Goal: Find specific page/section: Find specific page/section

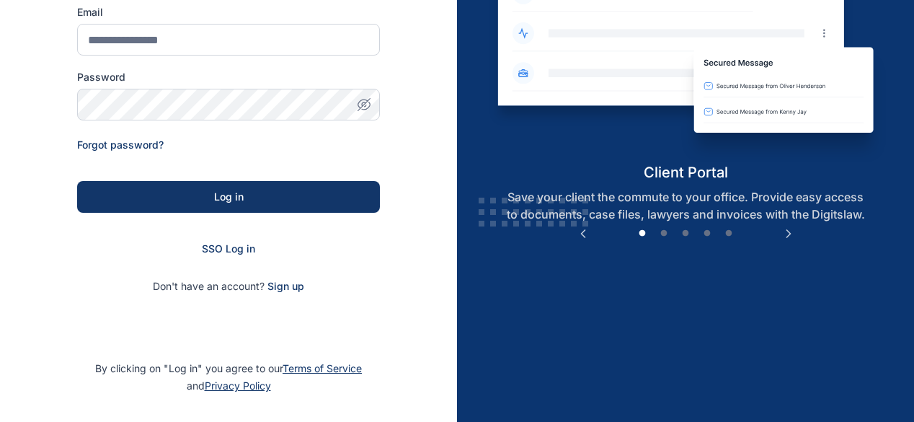
scroll to position [202, 0]
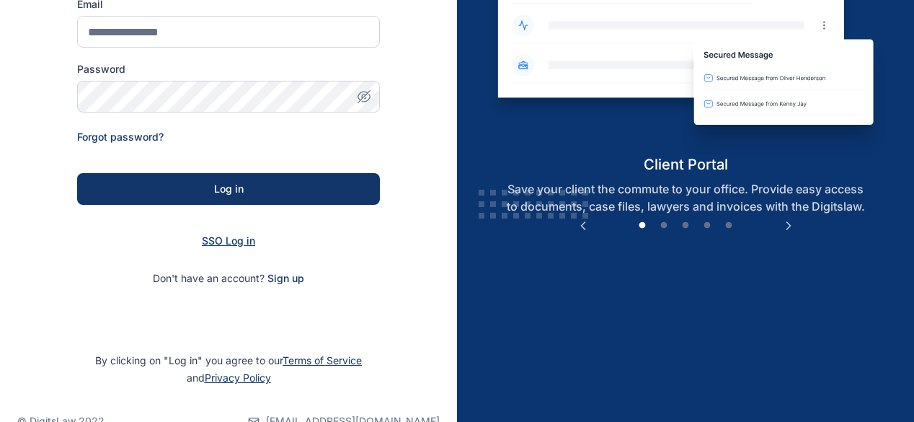
click at [239, 237] on span "SSO Log in" at bounding box center [228, 240] width 53 height 12
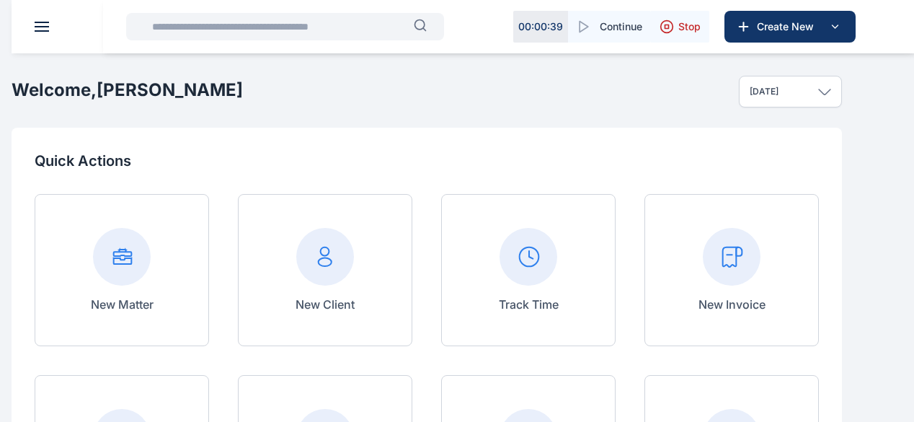
click at [245, 24] on input "text" at bounding box center [278, 26] width 270 height 29
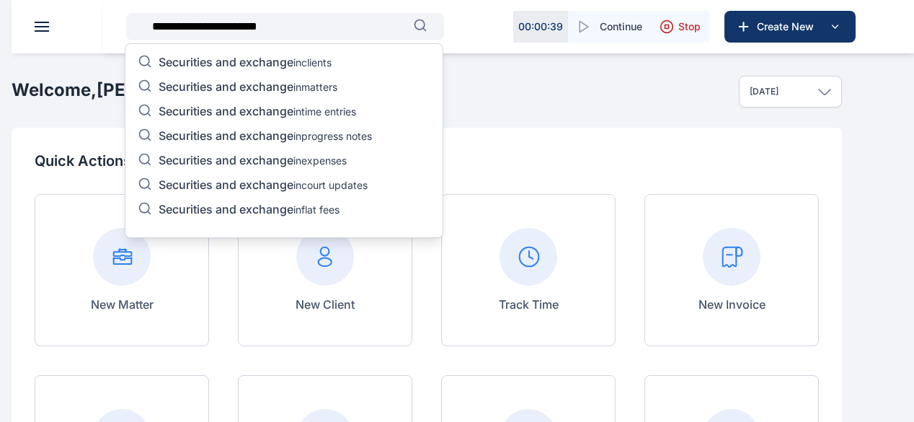
type input "**********"
click at [252, 60] on span "Securities and exchange" at bounding box center [226, 62] width 135 height 14
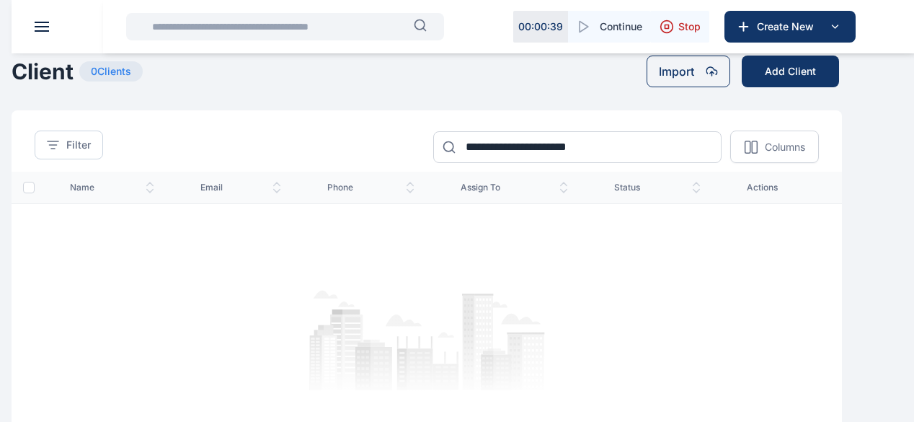
click at [231, 27] on input "text" at bounding box center [278, 26] width 270 height 29
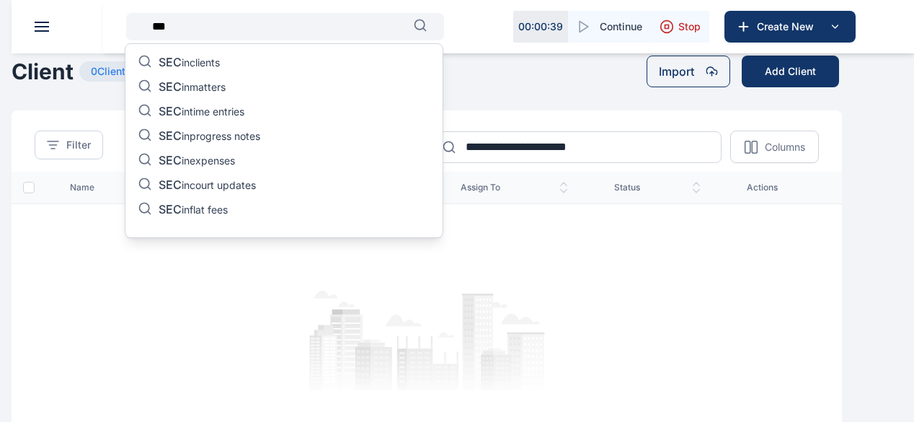
type input "***"
click at [210, 58] on p "SEC in clients" at bounding box center [189, 63] width 61 height 17
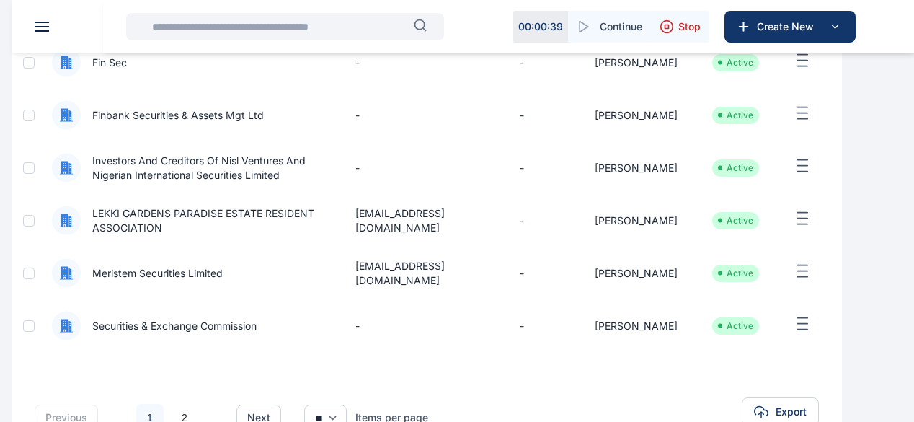
scroll to position [461, 0]
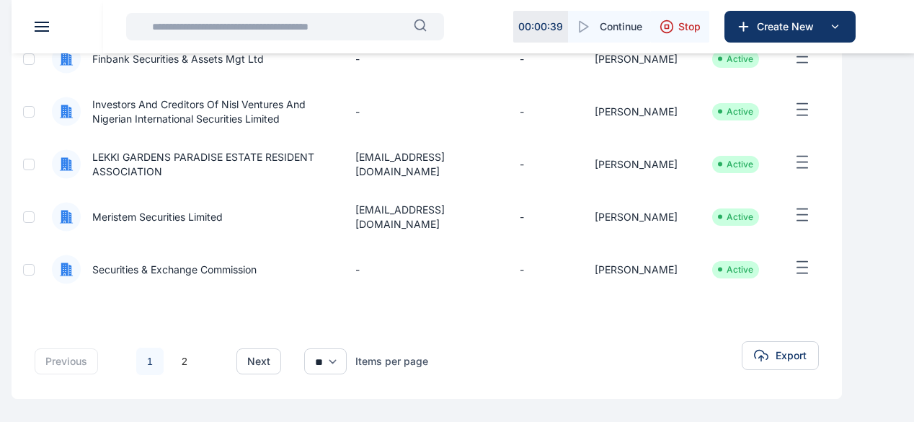
click at [219, 270] on span "Securities & Exchange Commission" at bounding box center [169, 269] width 176 height 14
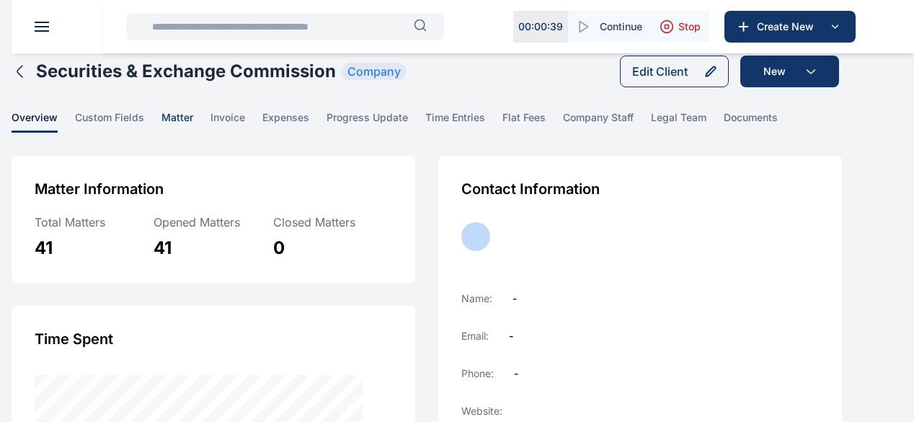
click at [193, 133] on span "matter" at bounding box center [177, 121] width 32 height 22
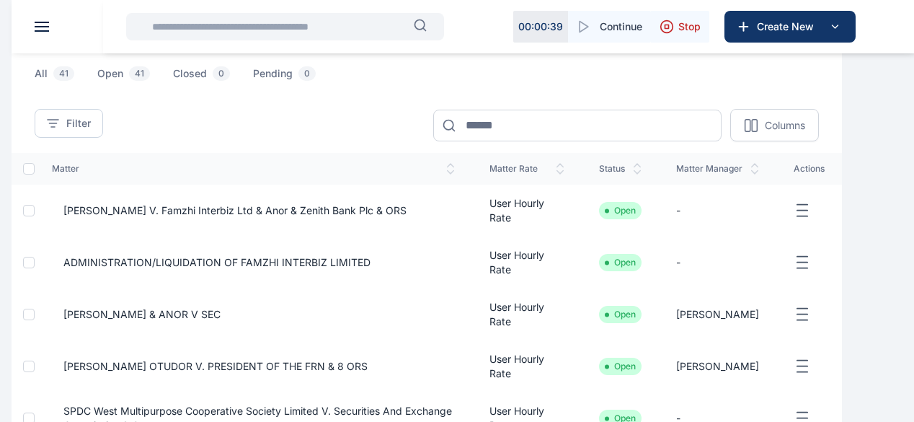
scroll to position [118, 0]
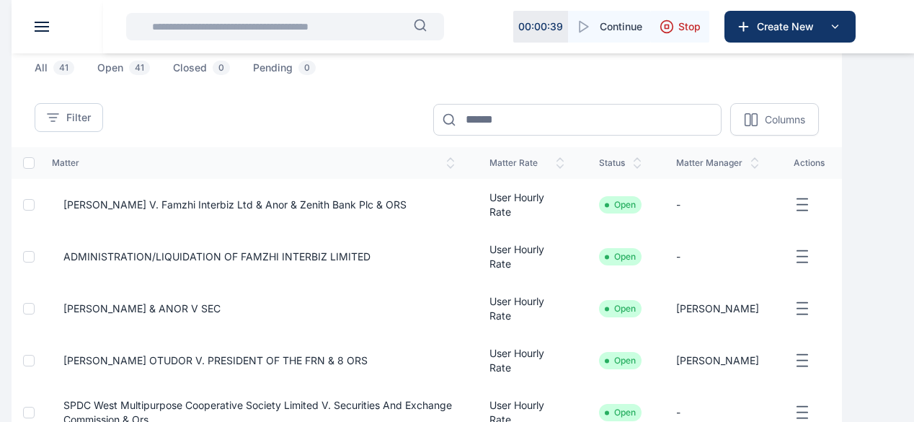
click at [311, 212] on span "[PERSON_NAME] V. Famzhi Interbiz Ltd & Anor & Zenith Bank Plc & ORS" at bounding box center [229, 204] width 355 height 14
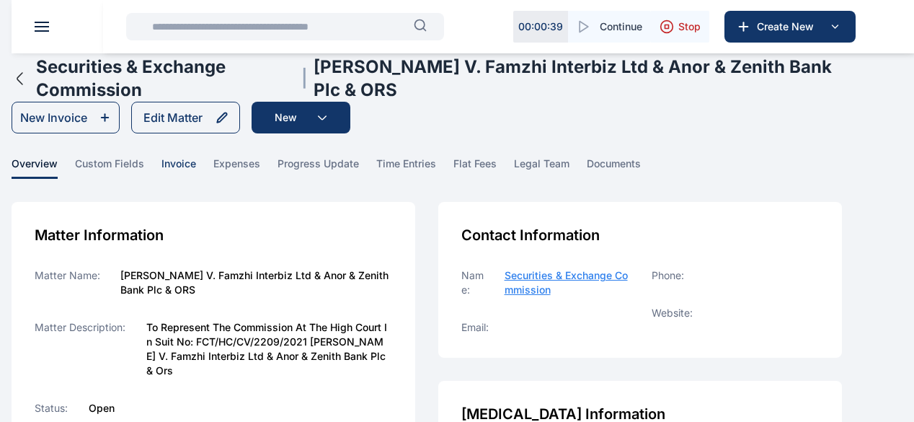
click at [196, 177] on span "invoice" at bounding box center [178, 167] width 35 height 22
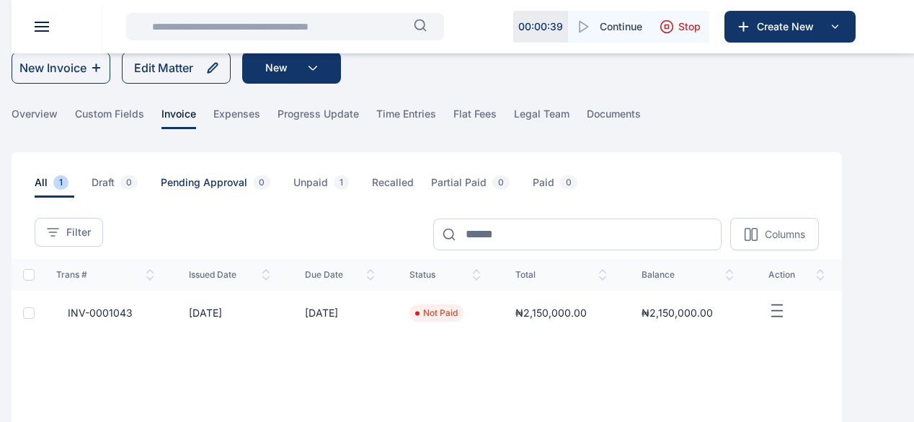
scroll to position [63, 0]
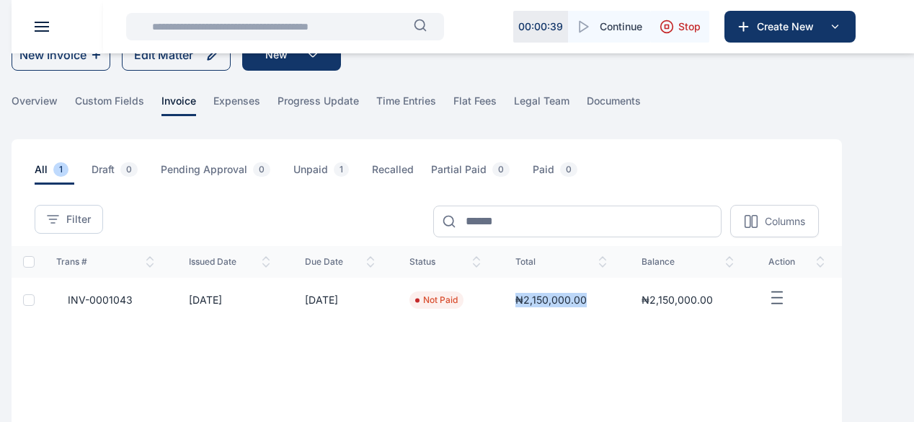
drag, startPoint x: 643, startPoint y: 313, endPoint x: 572, endPoint y: 315, distance: 70.7
click at [572, 315] on td "₦2,150,000.00" at bounding box center [561, 299] width 127 height 45
copy span "₦2,150,000.00"
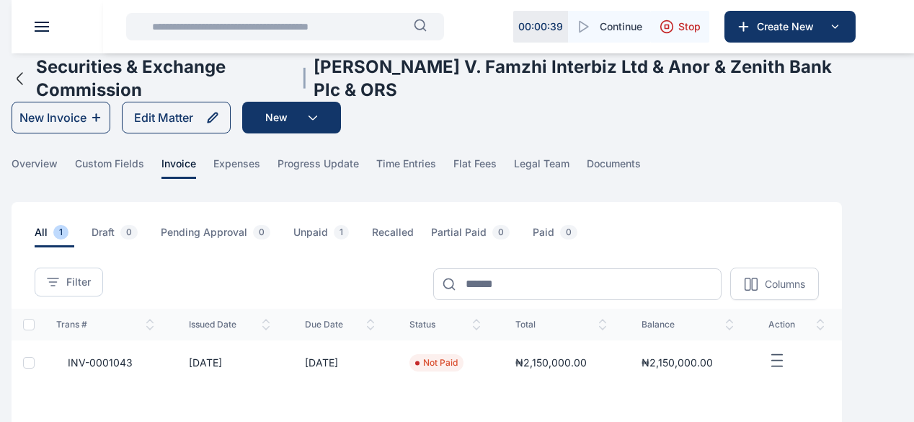
click at [754, 247] on div "All 1 Draft 0 Pending Approval 0 Unpaid 1 Recalled Partial Paid 0 Paid 0" at bounding box center [438, 236] width 807 height 22
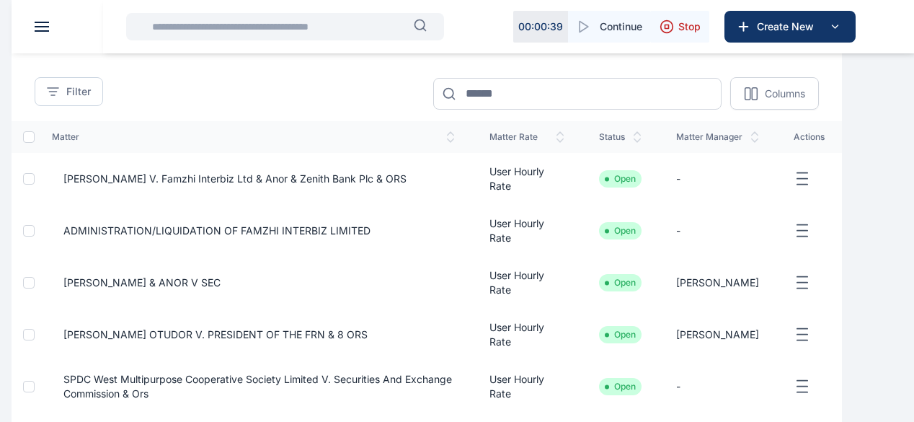
scroll to position [141, 0]
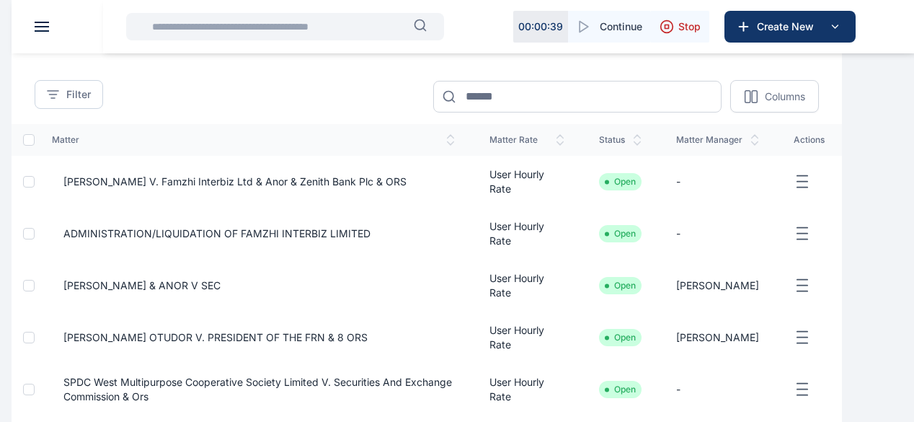
click at [287, 241] on span "ADMINISTRATION/LIQUIDATION OF FAMZHI INTERBIZ LIMITED" at bounding box center [211, 233] width 319 height 14
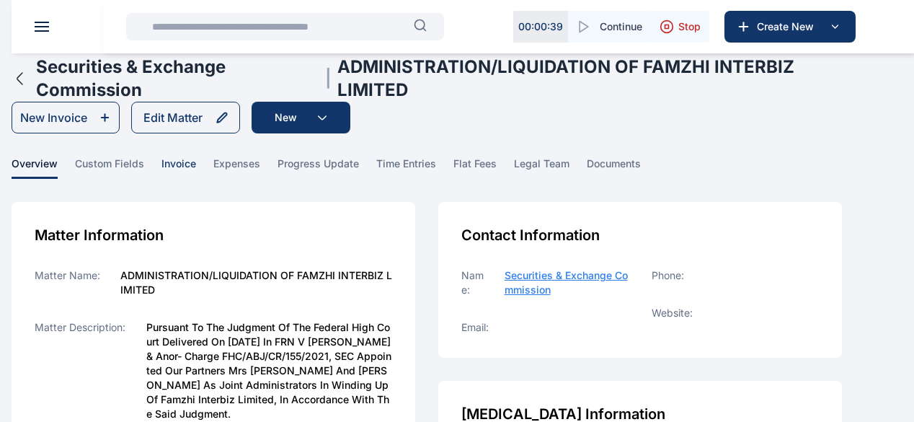
click at [196, 175] on span "invoice" at bounding box center [178, 167] width 35 height 22
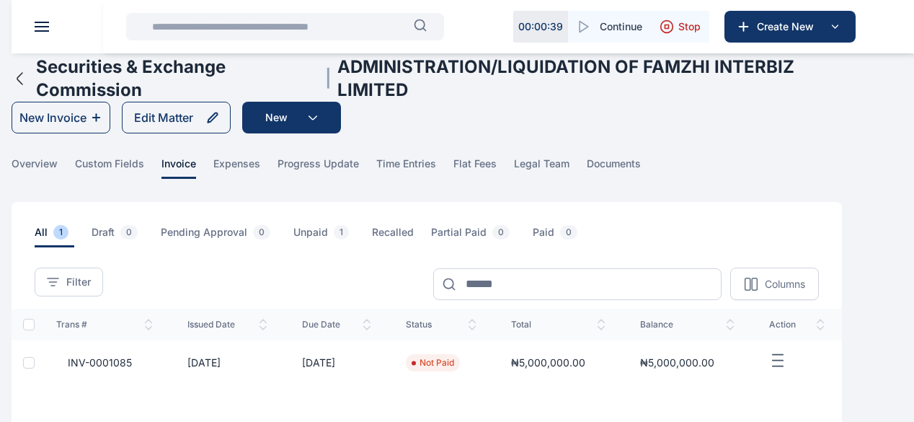
click at [29, 87] on icon "button" at bounding box center [20, 78] width 17 height 17
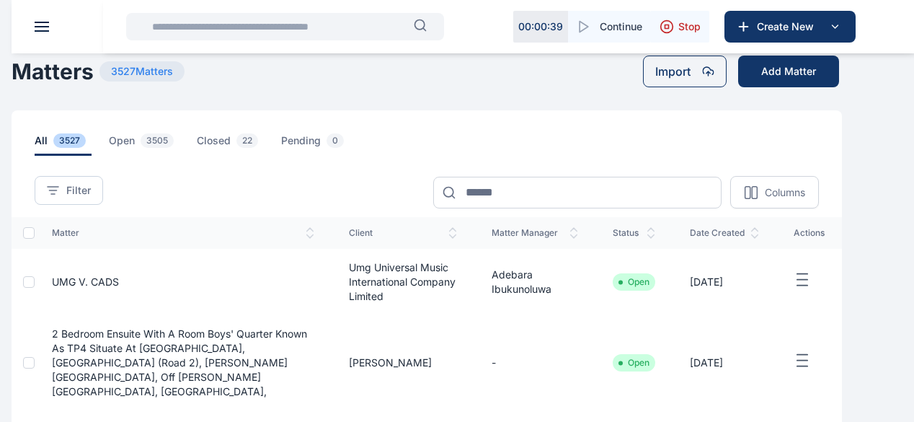
click at [232, 28] on input "text" at bounding box center [278, 26] width 270 height 29
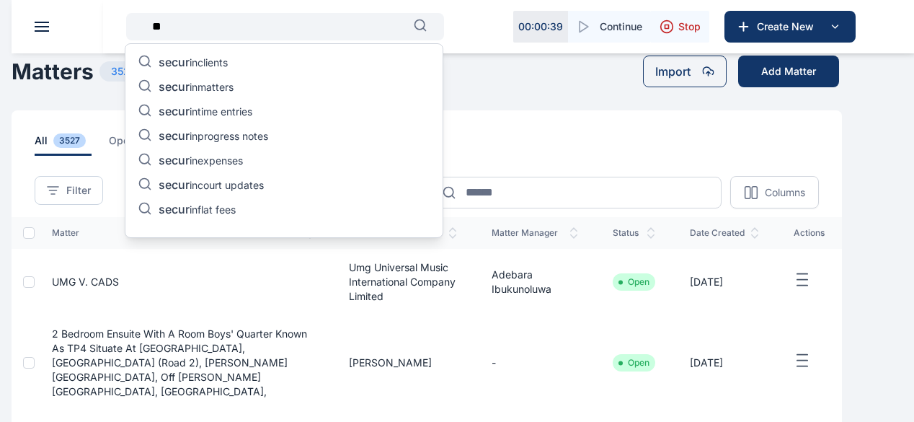
type input "*"
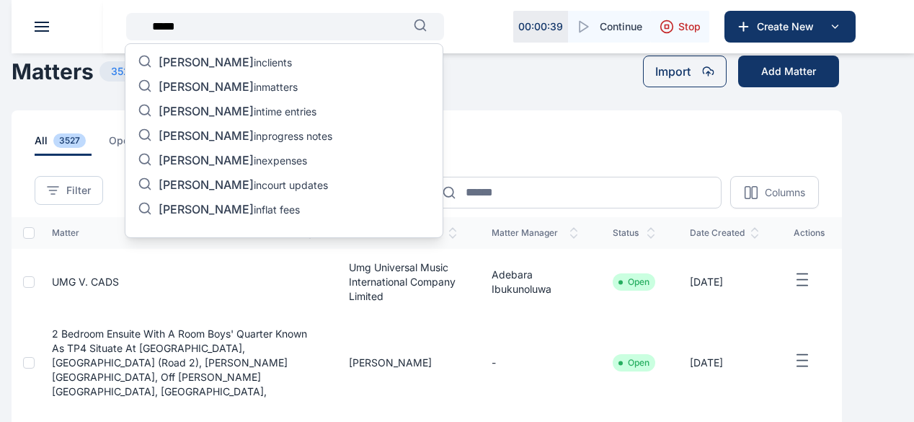
type input "****"
click at [205, 58] on p "okon in clients" at bounding box center [225, 63] width 133 height 17
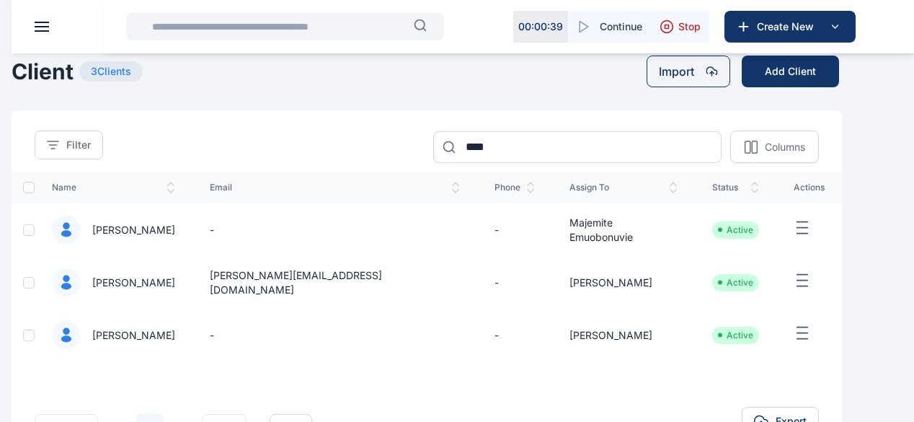
click at [289, 29] on input "text" at bounding box center [278, 26] width 270 height 29
click at [205, 31] on input "text" at bounding box center [278, 26] width 270 height 29
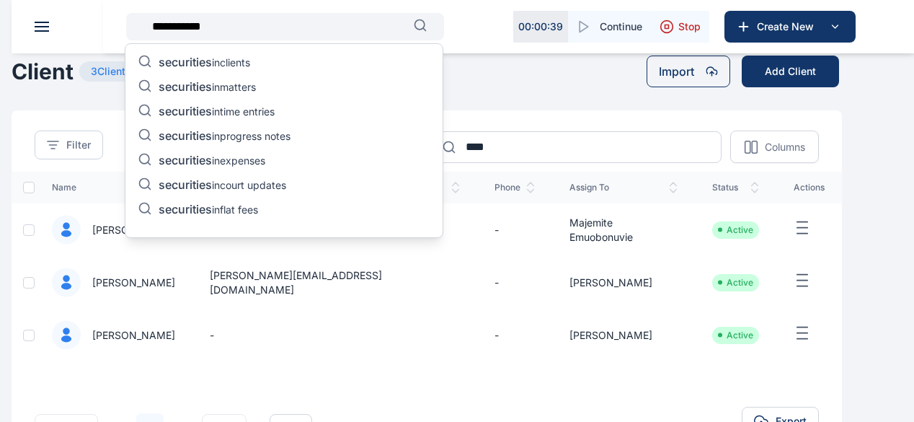
type input "**********"
click at [202, 85] on span "securities" at bounding box center [185, 86] width 53 height 14
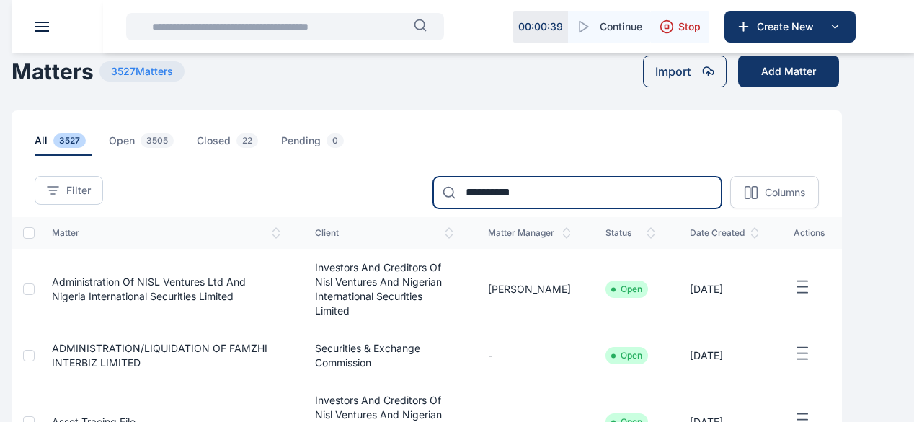
click at [564, 200] on input "**********" at bounding box center [577, 193] width 288 height 32
type input "*"
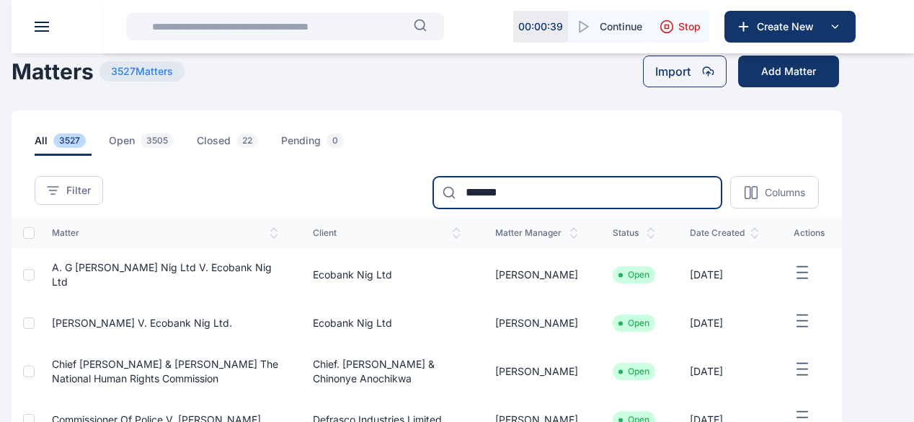
click at [545, 200] on input "******" at bounding box center [577, 193] width 288 height 32
type input "**********"
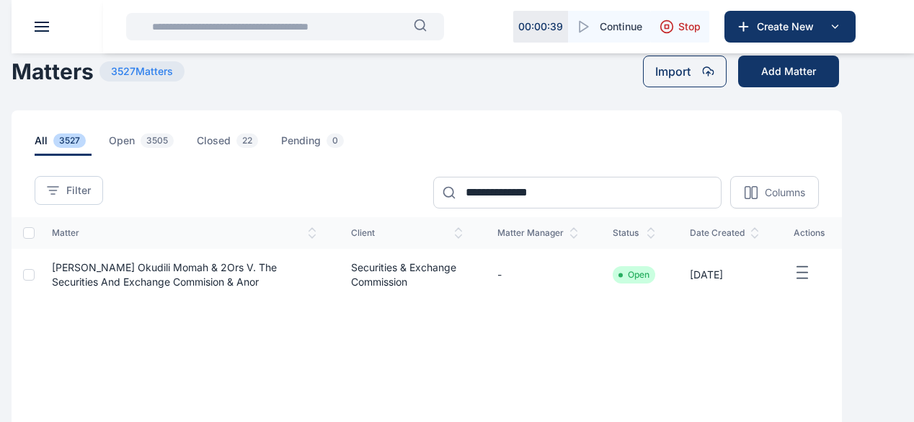
click at [262, 288] on span "[PERSON_NAME] Okudili Momah & 2Ors V. The Securities And Exchange Commision & A…" at bounding box center [164, 274] width 225 height 27
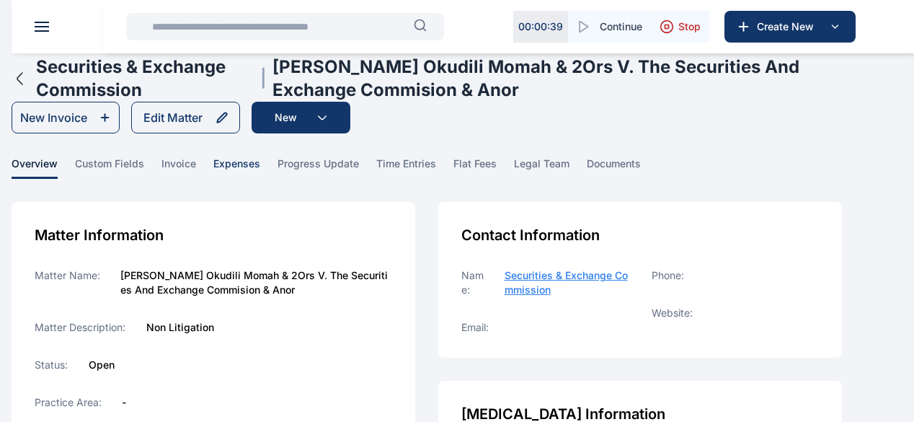
click at [260, 179] on span "expenses" at bounding box center [236, 167] width 47 height 22
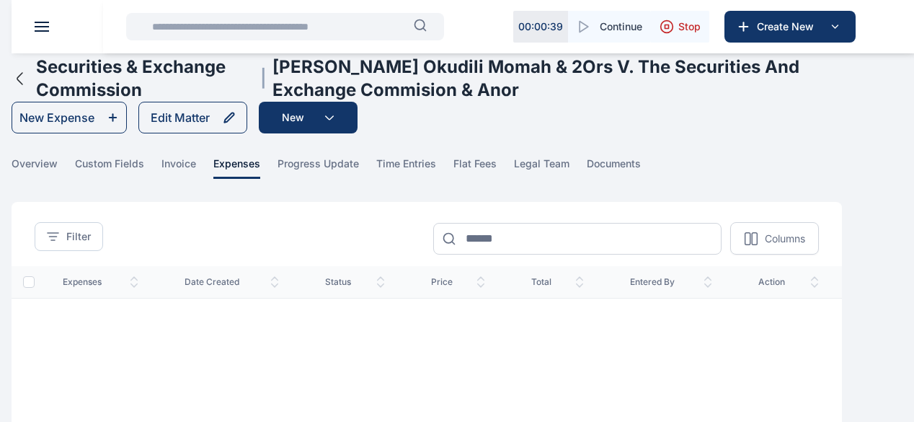
click at [22, 84] on icon "button" at bounding box center [19, 79] width 5 height 12
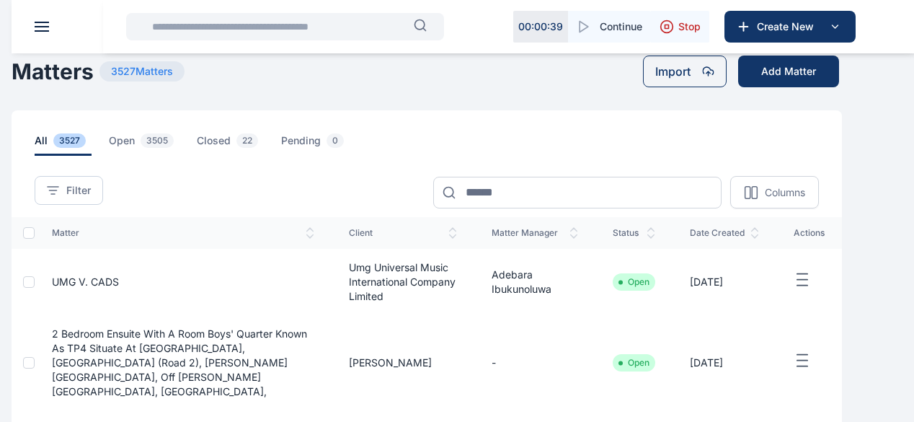
scroll to position [80, 0]
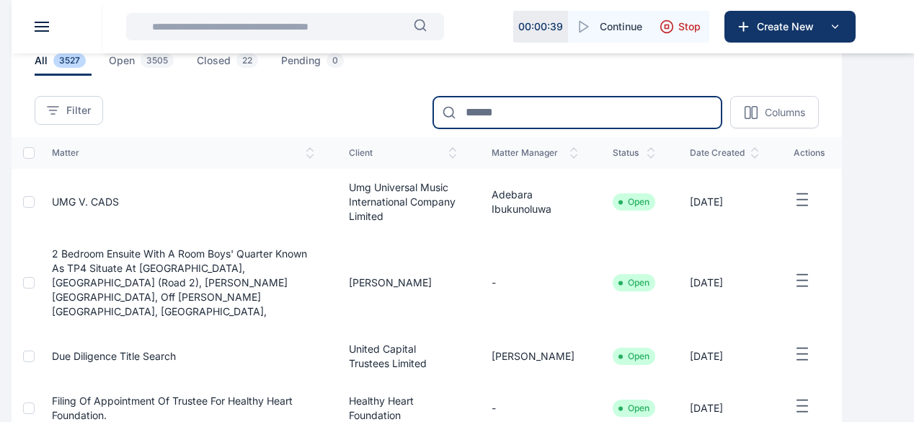
click at [518, 122] on input at bounding box center [577, 113] width 288 height 32
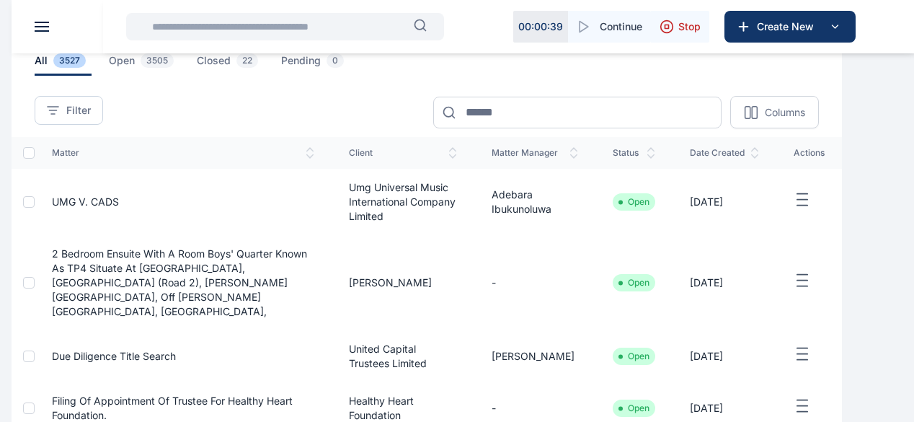
click at [386, 112] on div "Filter Matter Manager Select User Status Select Status Open Pending Closed Appl…" at bounding box center [427, 102] width 830 height 53
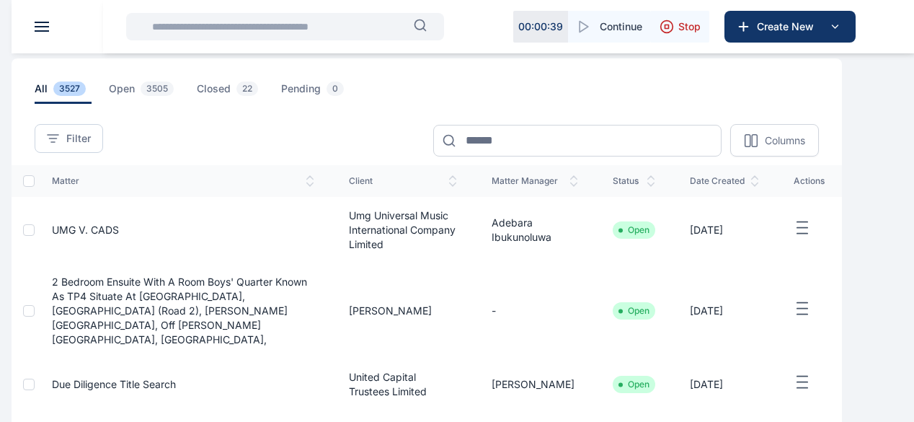
scroll to position [0, 0]
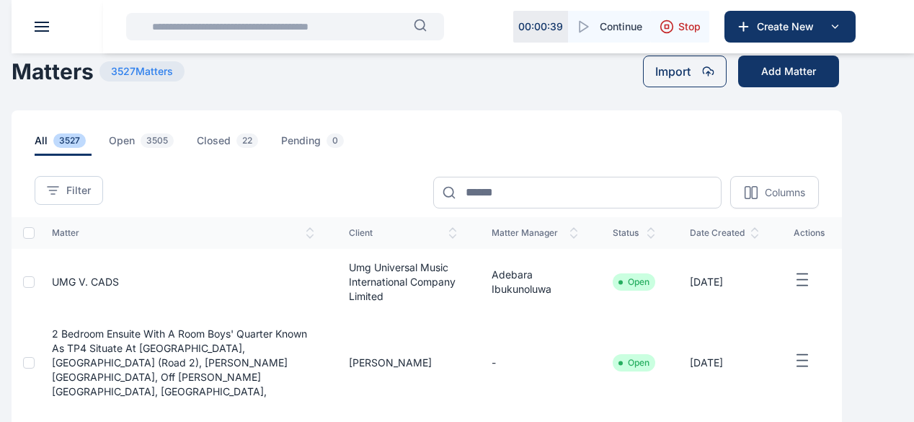
click at [213, 26] on input "text" at bounding box center [278, 26] width 270 height 29
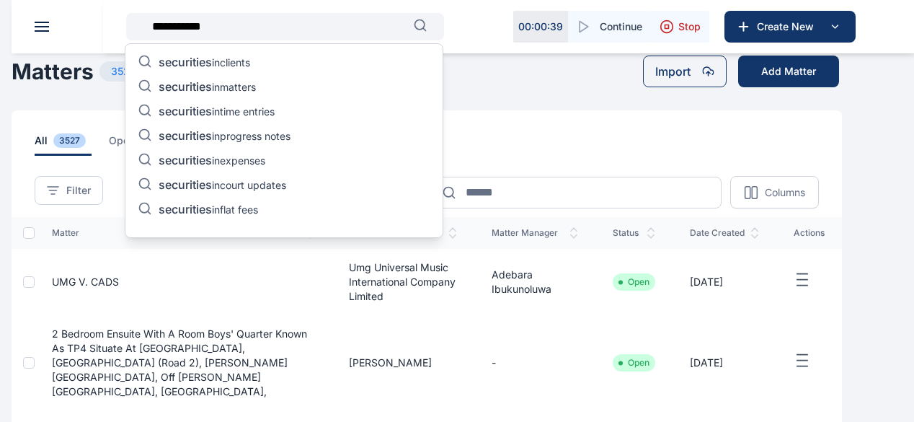
type input "**********"
click at [189, 88] on span "securities" at bounding box center [185, 86] width 53 height 14
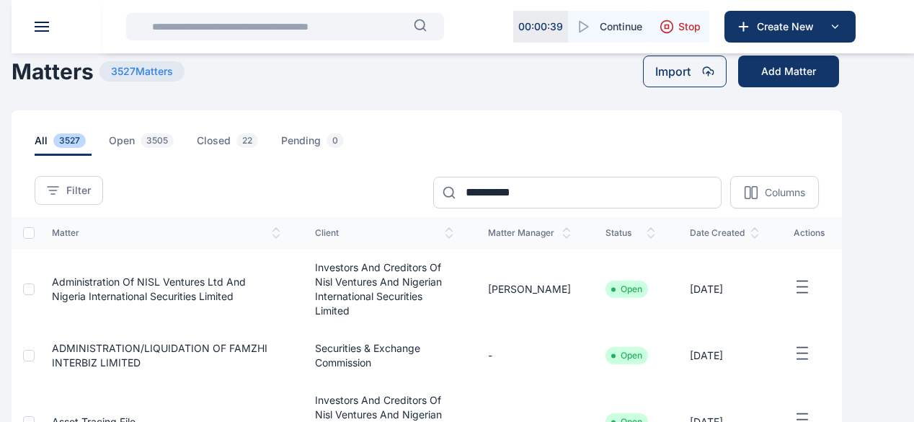
click at [203, 24] on input "text" at bounding box center [278, 26] width 270 height 29
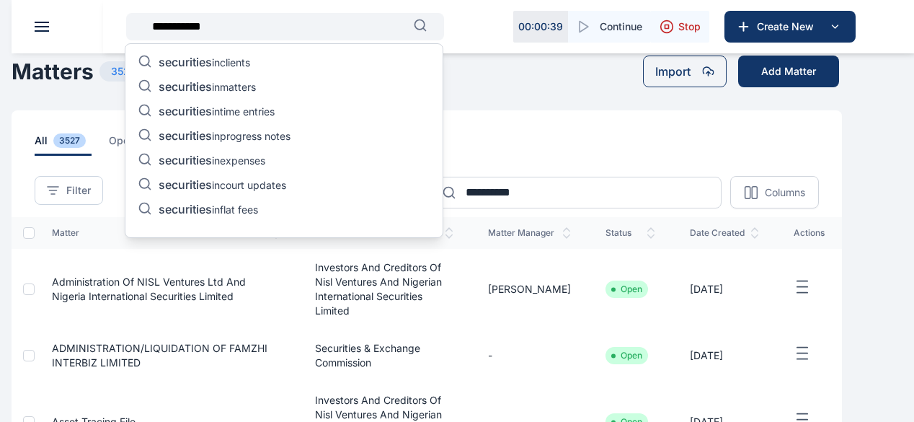
type input "**********"
click at [209, 62] on span "securities" at bounding box center [185, 62] width 53 height 14
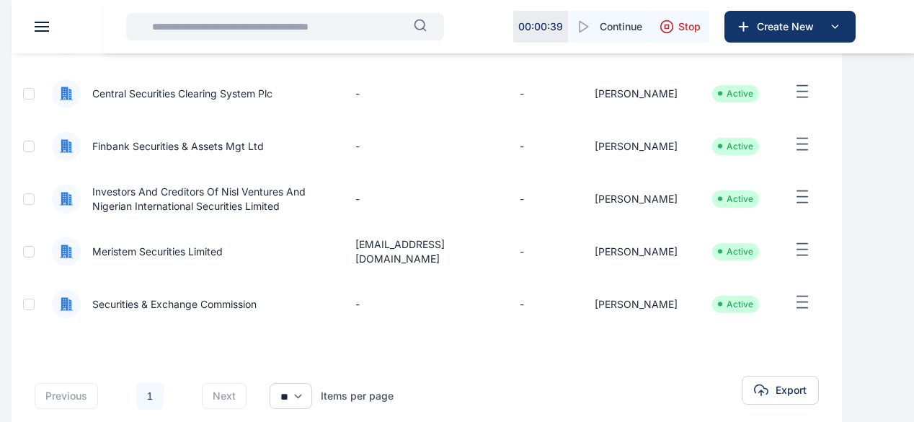
scroll to position [188, 0]
click at [238, 312] on span "Securities & Exchange Commission" at bounding box center [169, 305] width 176 height 14
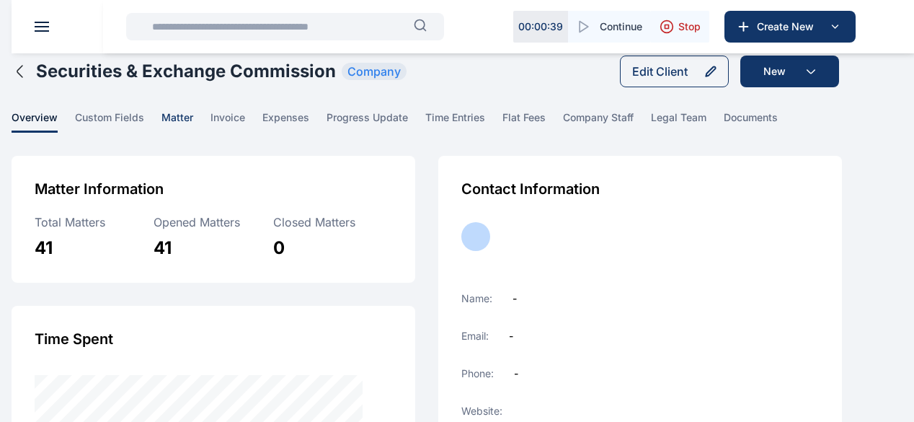
click at [193, 133] on span "matter" at bounding box center [177, 121] width 32 height 22
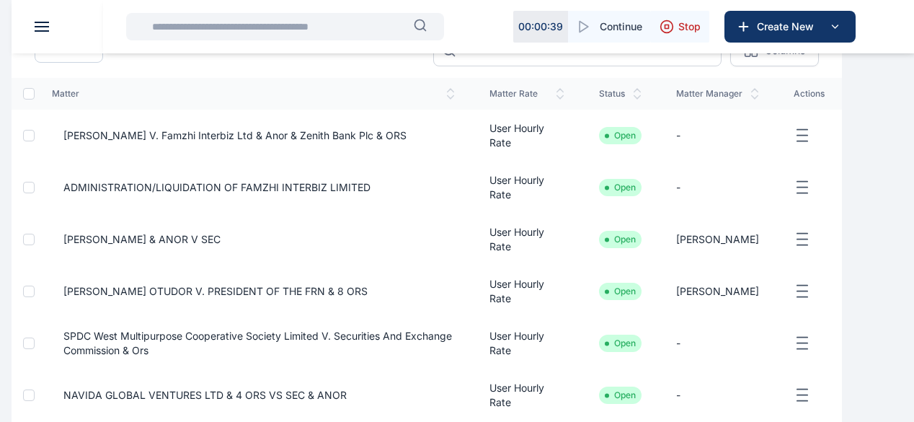
scroll to position [199, 0]
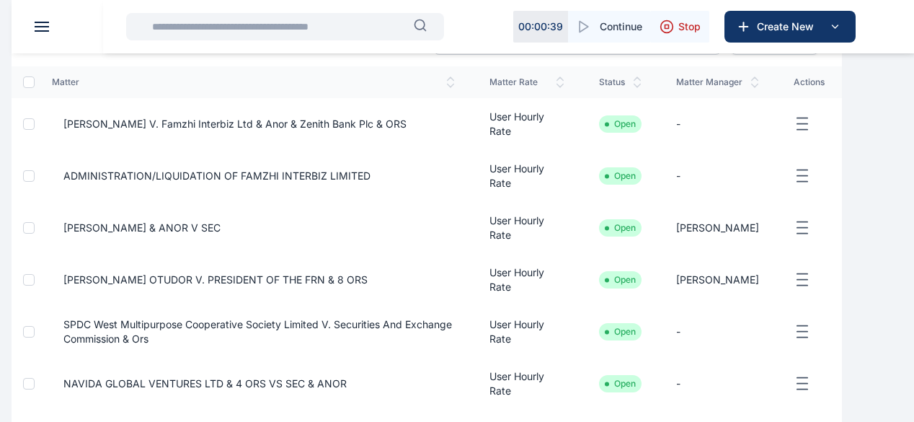
click at [240, 287] on span "[PERSON_NAME] OTUDOR V. PRESIDENT OF THE FRN & 8 ORS" at bounding box center [210, 279] width 316 height 14
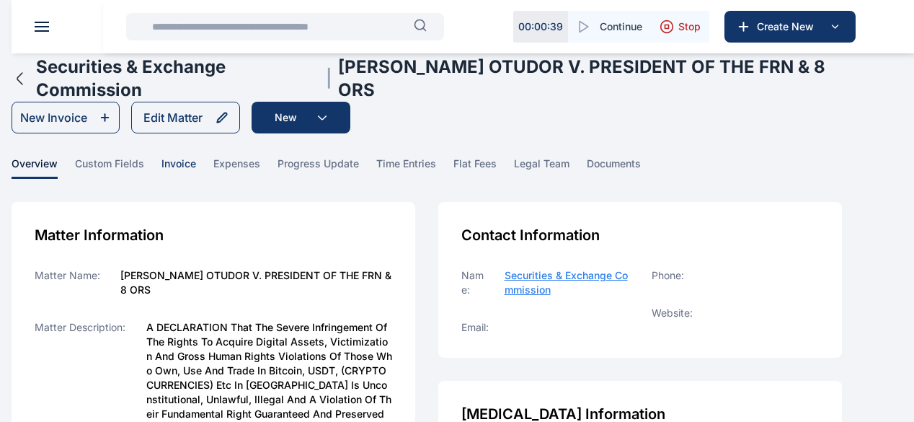
click at [196, 177] on span "invoice" at bounding box center [178, 167] width 35 height 22
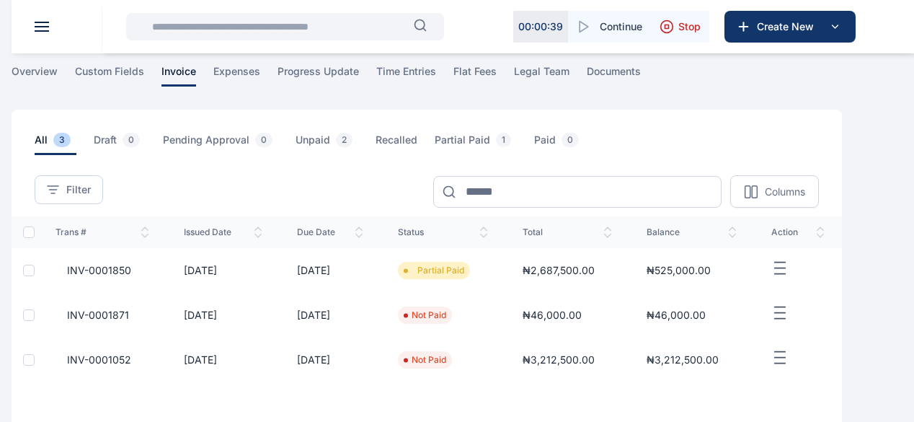
scroll to position [93, 0]
click at [505, 359] on td "Not Paid" at bounding box center [443, 359] width 124 height 45
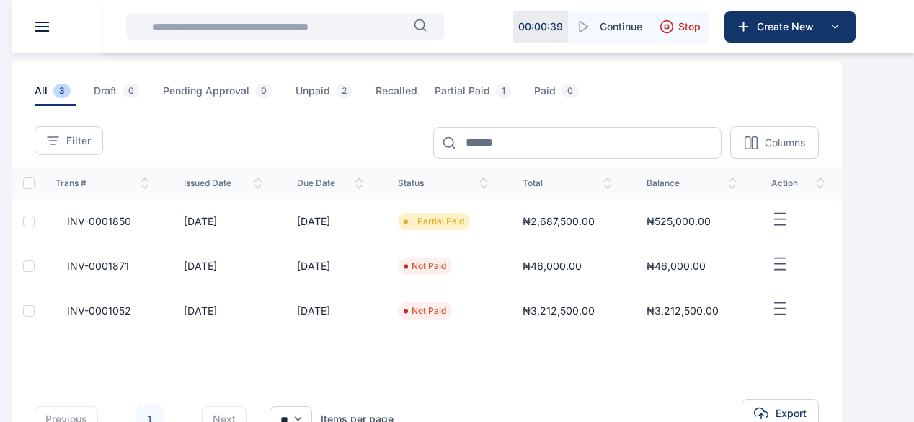
click at [535, 352] on div "Trans # issued Date Due Date status total balance action INV-0001850 08/10/2024…" at bounding box center [427, 259] width 830 height 185
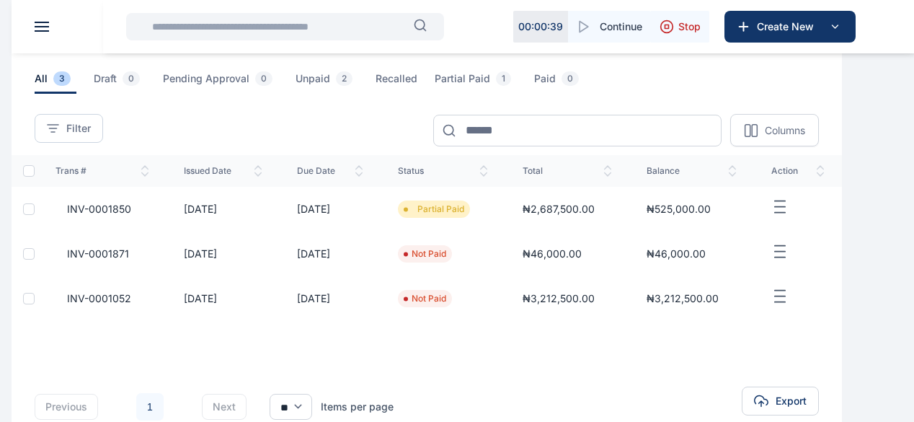
scroll to position [154, 0]
click at [131, 216] on span "INV-0001850" at bounding box center [93, 208] width 76 height 14
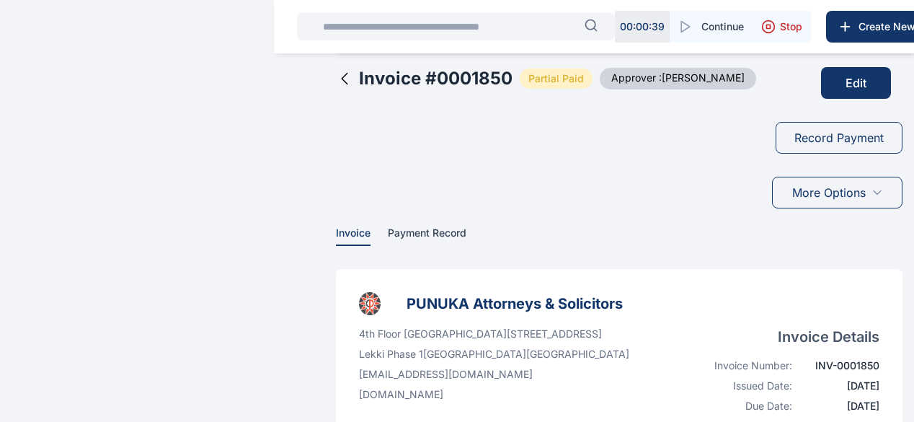
click at [342, 84] on icon at bounding box center [345, 79] width 6 height 11
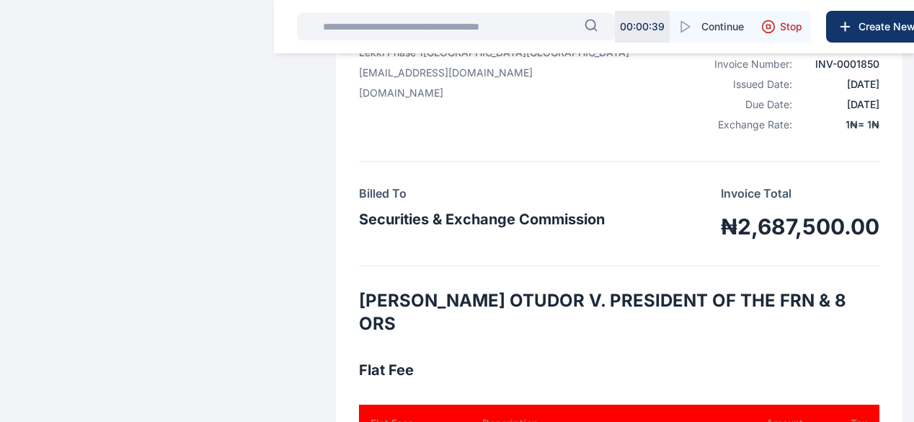
scroll to position [304, 0]
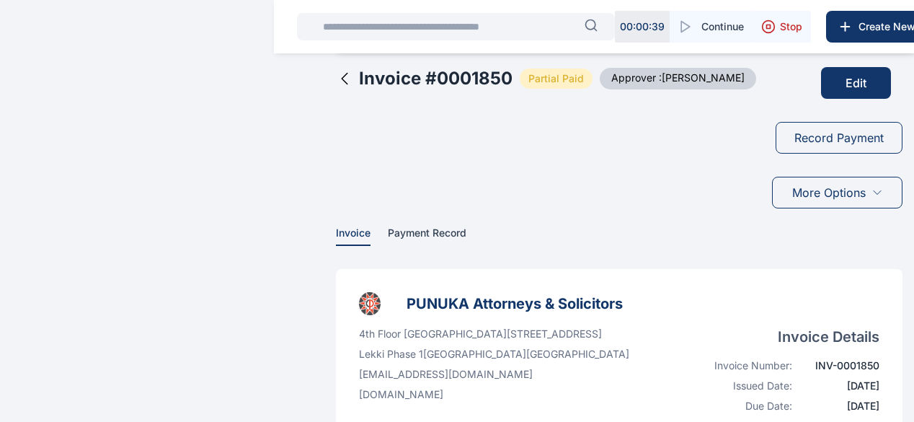
click at [342, 84] on icon at bounding box center [345, 79] width 6 height 11
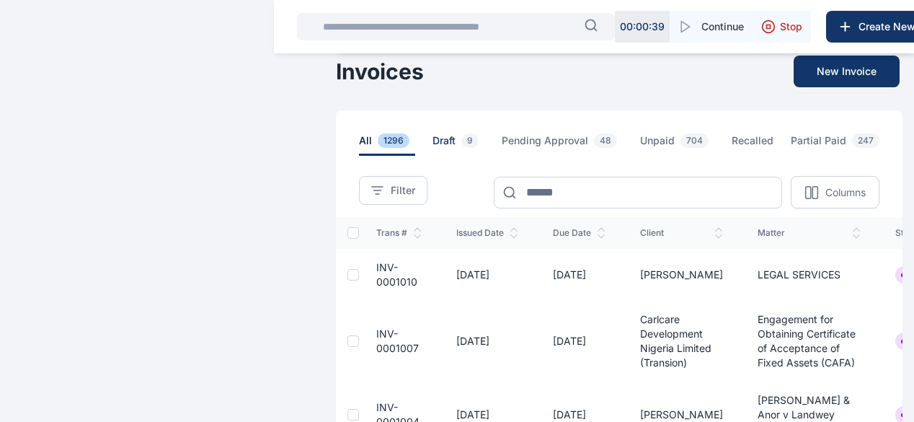
click at [432, 152] on span "Draft 9" at bounding box center [458, 144] width 52 height 22
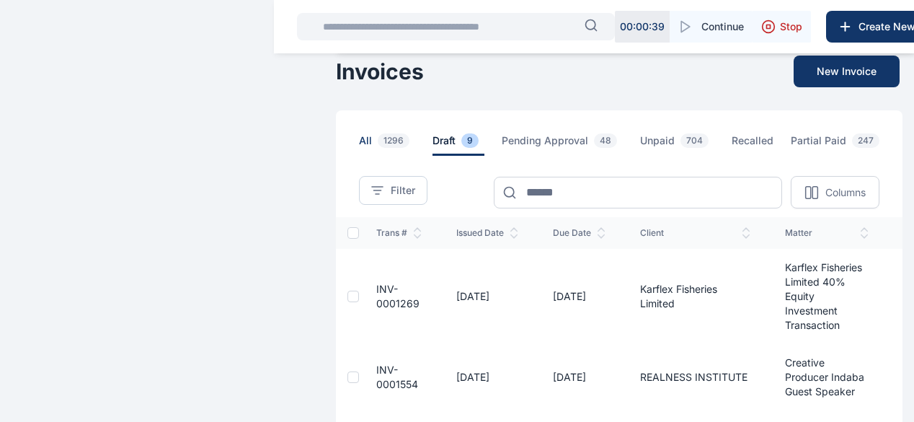
click at [359, 156] on span "All 1296" at bounding box center [387, 144] width 56 height 22
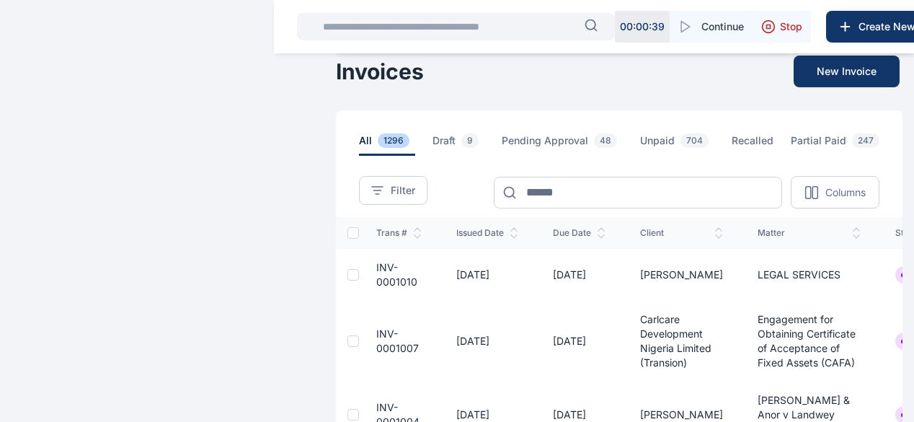
click at [0, 0] on icon at bounding box center [0, 0] width 0 height 0
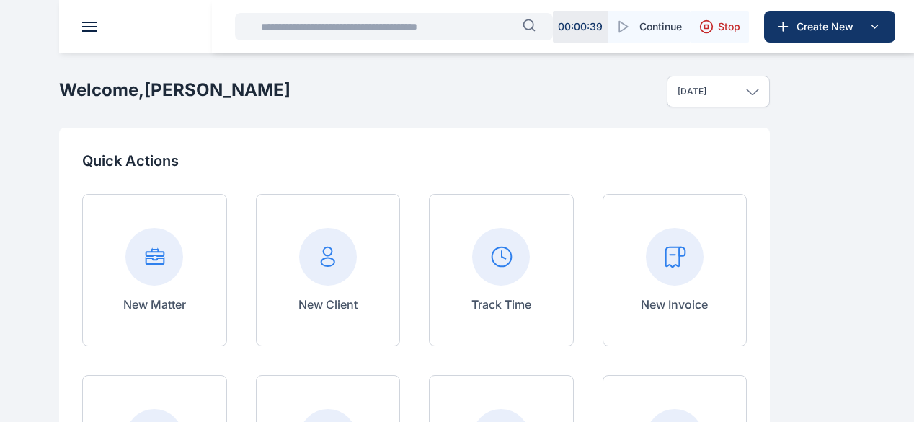
click at [320, 30] on input "text" at bounding box center [387, 26] width 270 height 29
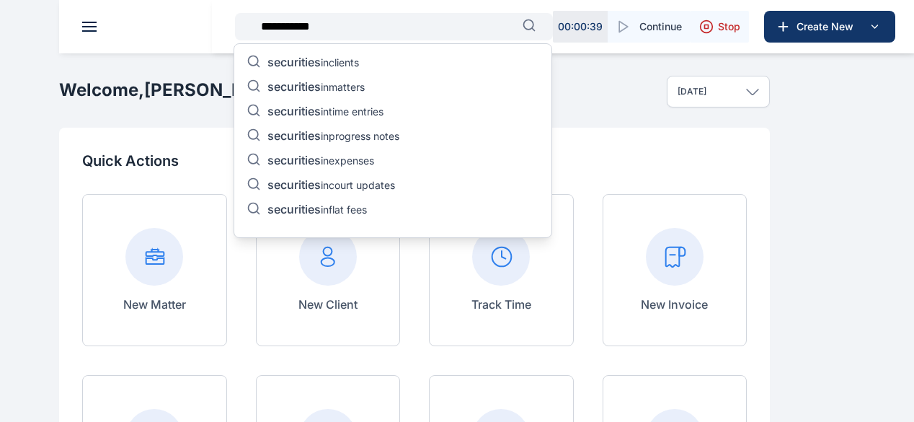
type input "**********"
click at [332, 61] on p "securities in clients" at bounding box center [313, 63] width 92 height 17
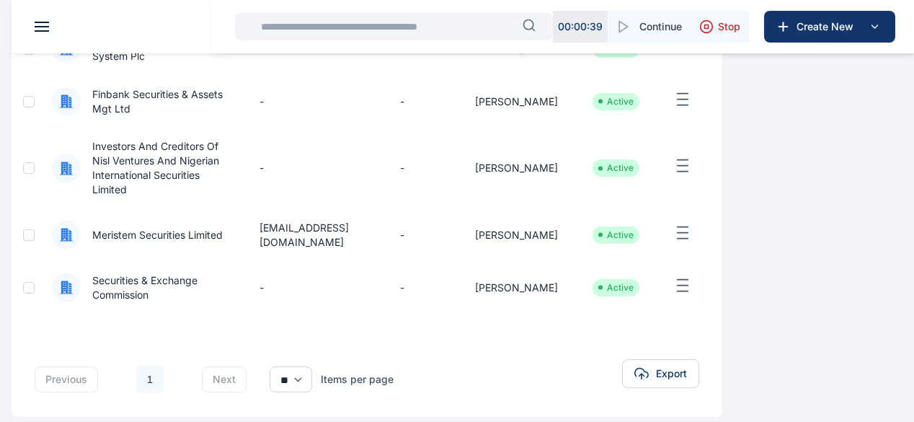
scroll to position [405, 0]
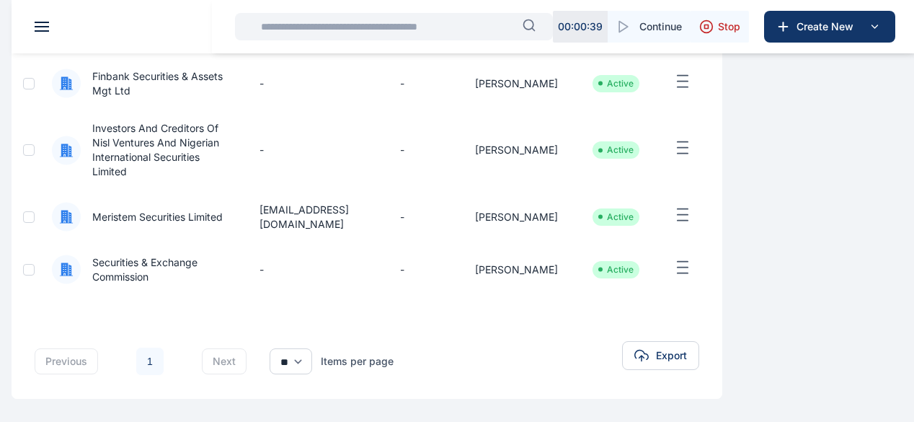
click at [225, 261] on span "Securities & Exchange Commission" at bounding box center [153, 269] width 144 height 29
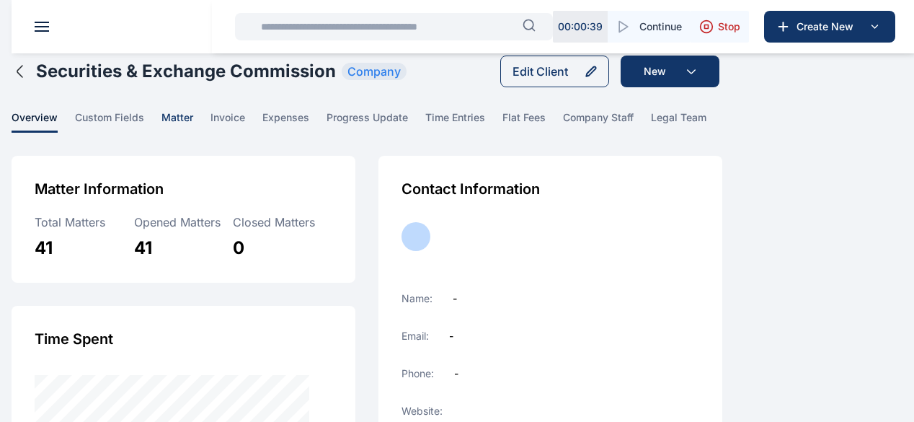
click at [193, 130] on span "matter" at bounding box center [177, 121] width 32 height 22
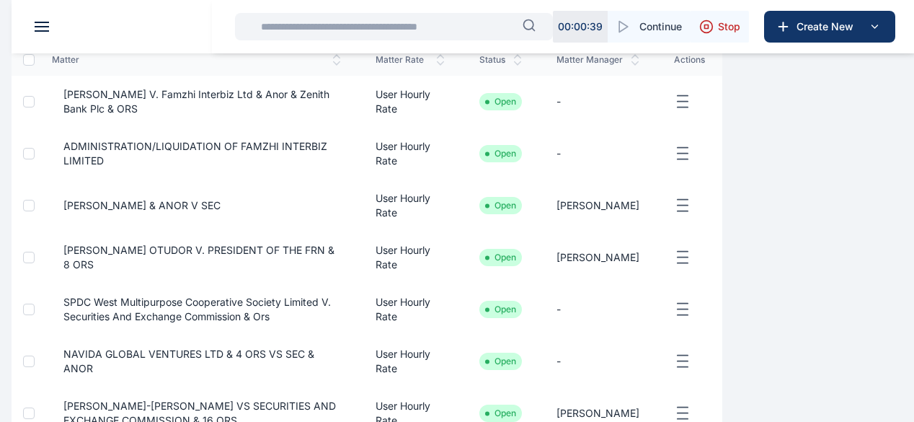
scroll to position [245, 0]
click at [905, 288] on div "PUNUKA Attorneys & Solicitors Dashboard dashboard dashboard Conflict-Check conf…" at bounding box center [457, 253] width 914 height 997
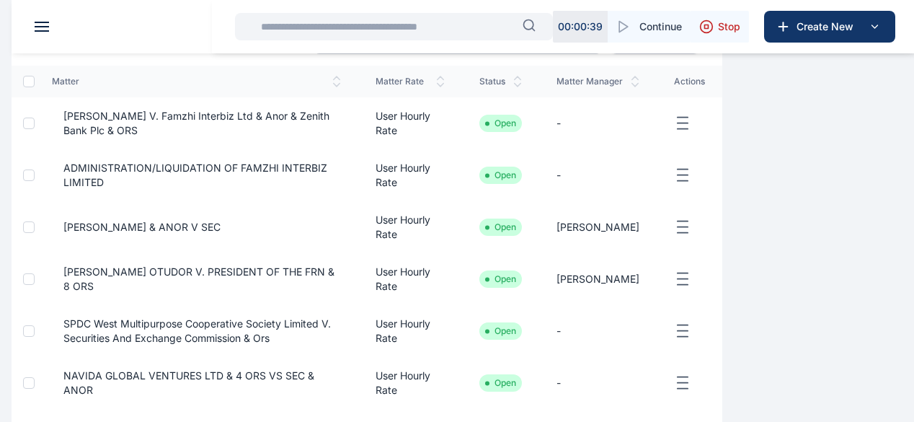
scroll to position [222, 0]
click at [337, 190] on span "ADMINISTRATION/LIQUIDATION OF FAMZHI INTERBIZ LIMITED" at bounding box center [196, 175] width 289 height 29
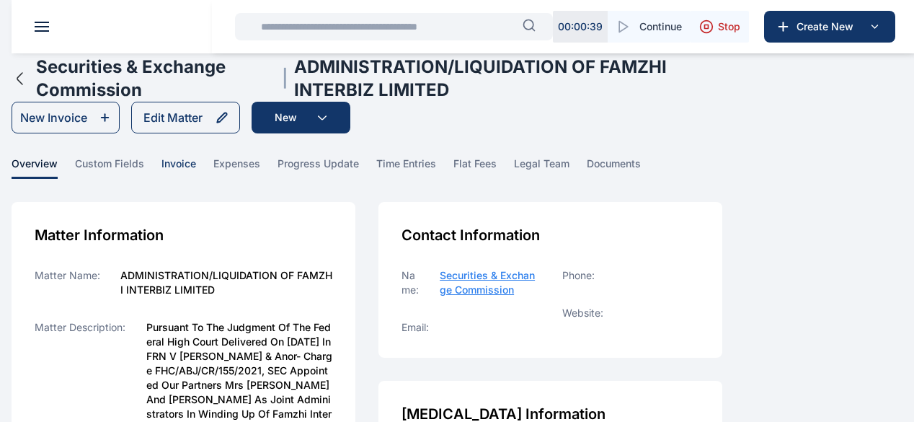
click at [196, 177] on span "invoice" at bounding box center [178, 167] width 35 height 22
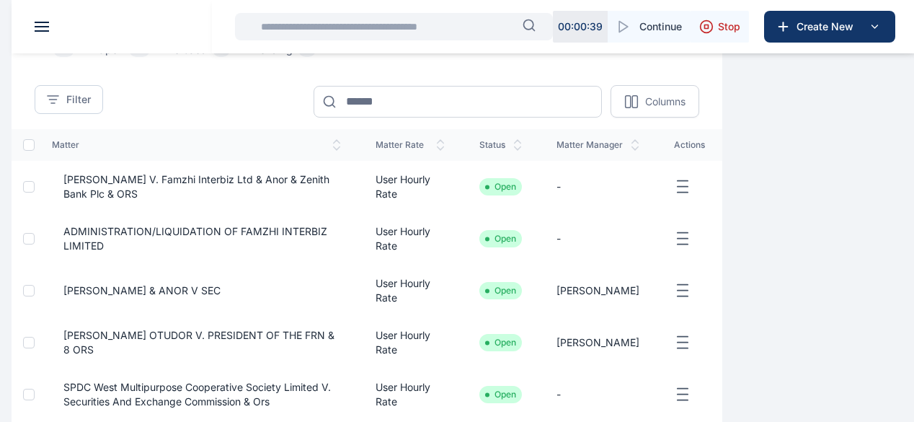
scroll to position [161, 0]
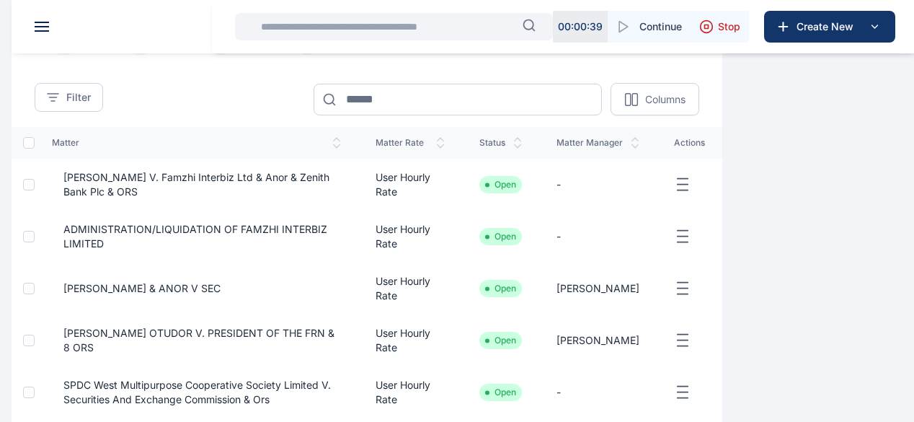
click at [900, 260] on div "PUNUKA Attorneys & Solicitors Dashboard dashboard dashboard Conflict-Check conf…" at bounding box center [457, 337] width 914 height 997
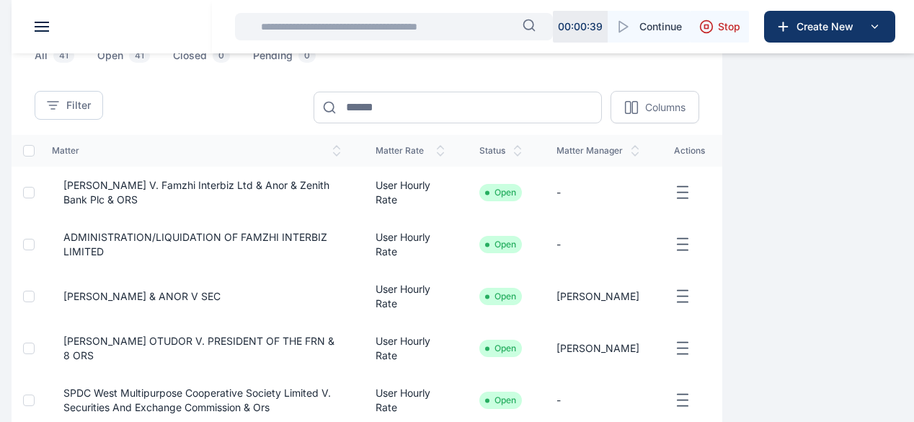
scroll to position [143, 0]
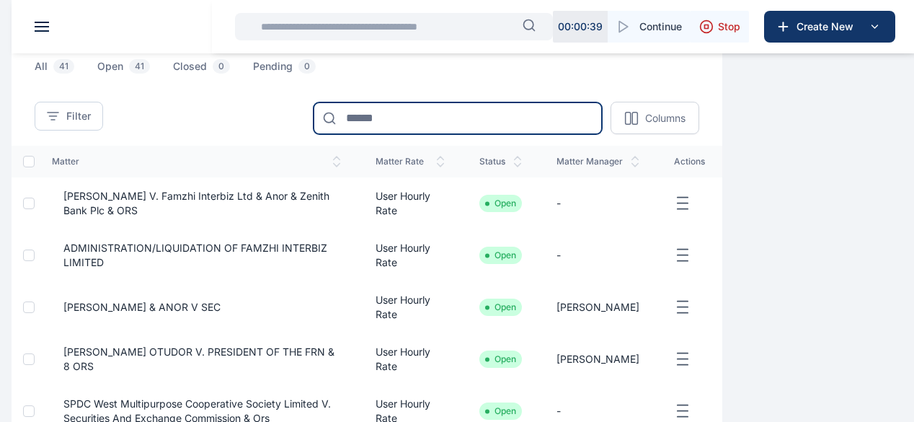
click at [518, 134] on input at bounding box center [458, 118] width 288 height 32
type input "***"
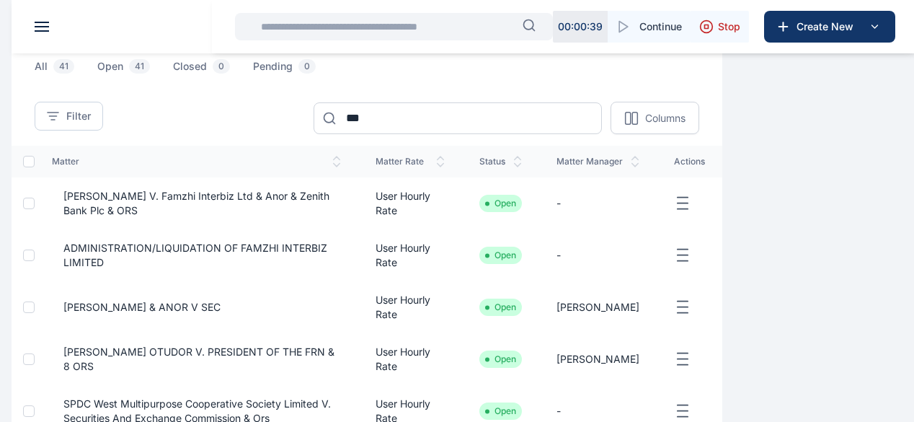
scroll to position [17, 0]
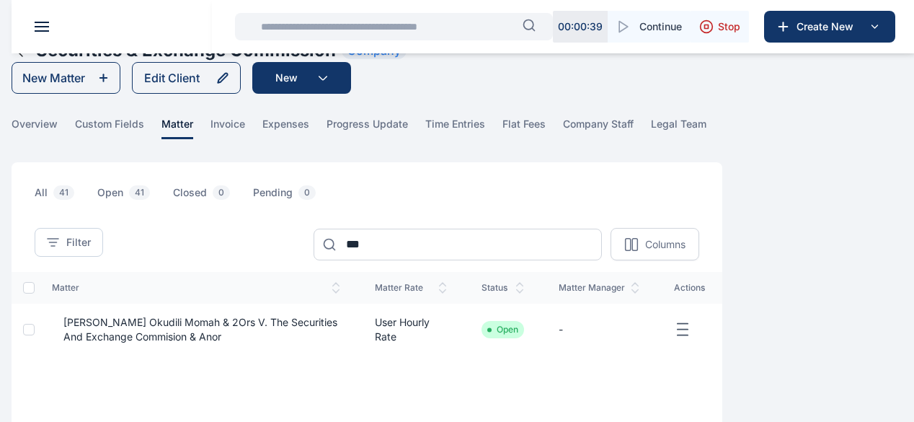
click at [340, 344] on span "[PERSON_NAME] Okudili Momah & 2Ors V. The Securities And Exchange Commision & A…" at bounding box center [196, 329] width 288 height 29
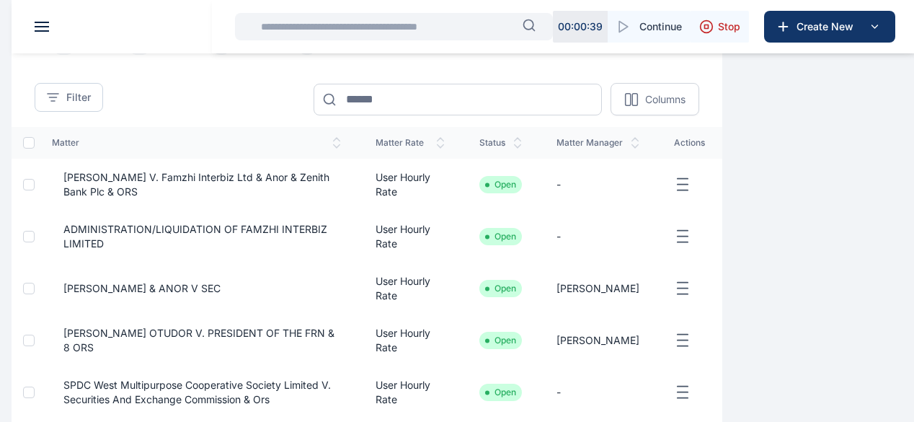
scroll to position [162, 0]
click at [899, 239] on div "PUNUKA Attorneys & Solicitors Dashboard dashboard dashboard Conflict-Check conf…" at bounding box center [457, 336] width 914 height 997
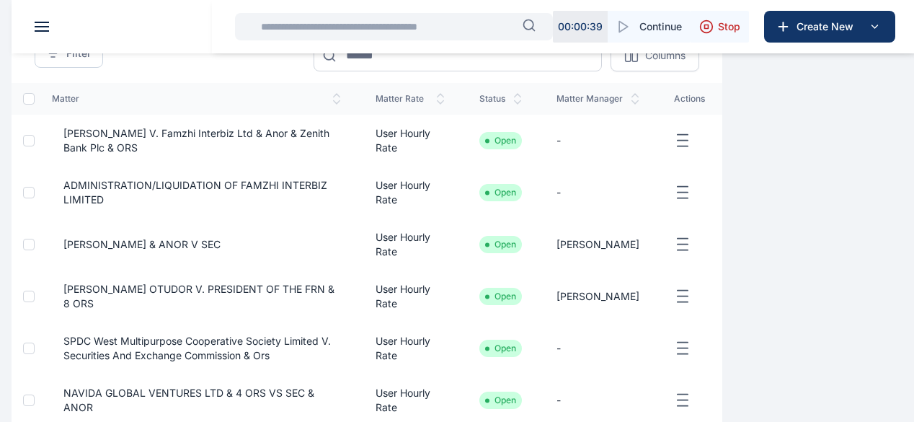
scroll to position [163, 0]
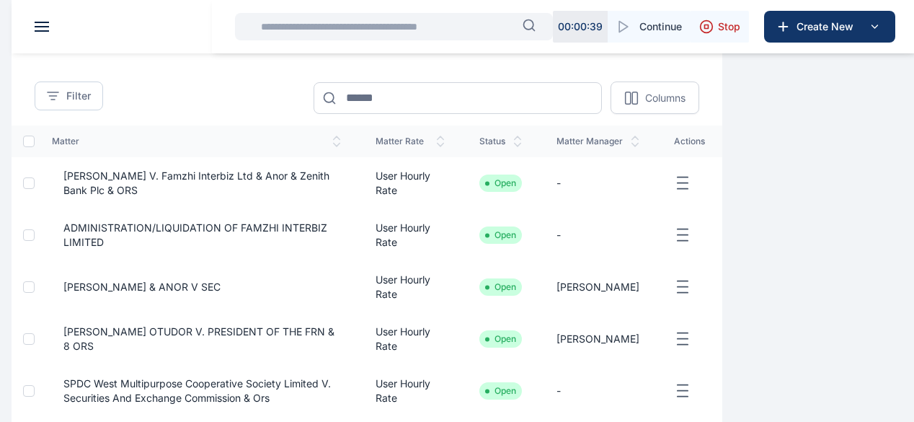
click at [897, 279] on div "PUNUKA Attorneys & Solicitors Dashboard dashboard dashboard Conflict-Check conf…" at bounding box center [457, 335] width 914 height 997
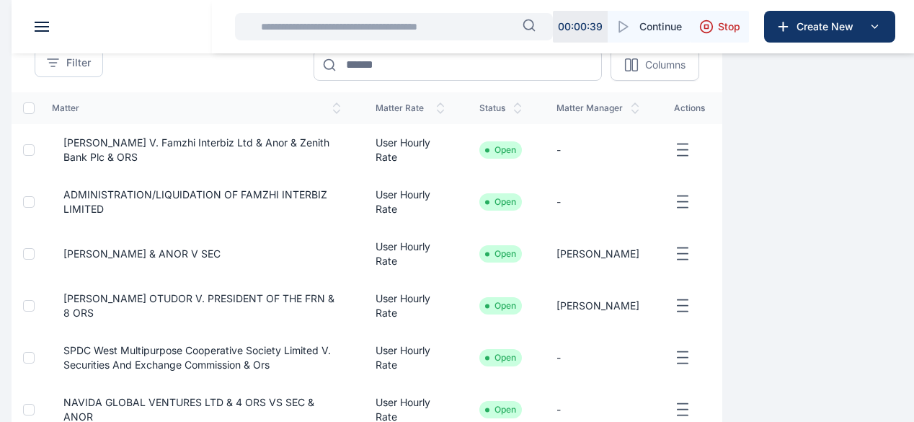
scroll to position [201, 0]
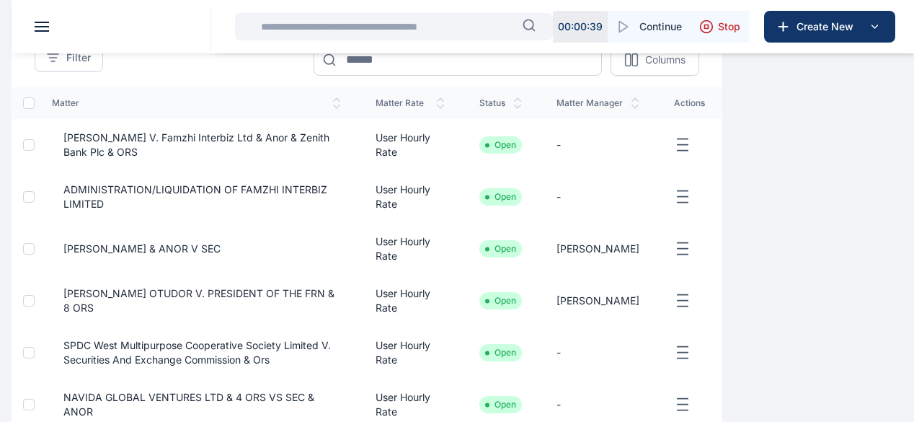
click at [332, 308] on span "[PERSON_NAME] OTUDOR V. PRESIDENT OF THE FRN & 8 ORS" at bounding box center [196, 300] width 289 height 29
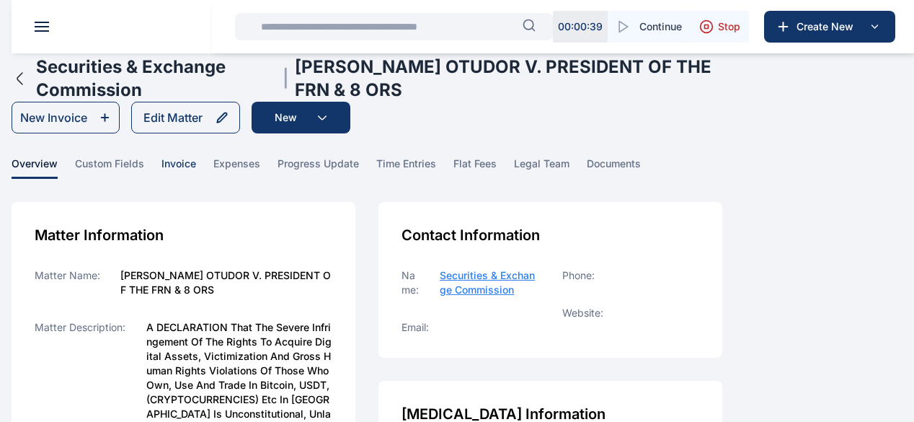
click at [196, 179] on span "invoice" at bounding box center [178, 167] width 35 height 22
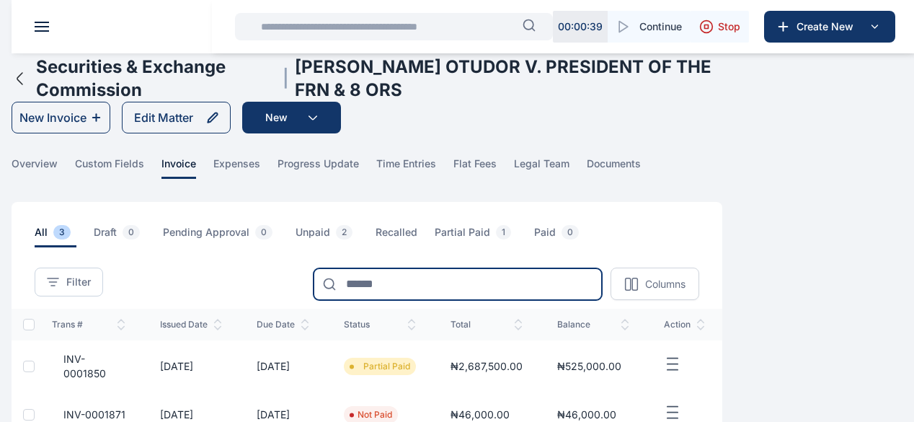
click at [520, 300] on input at bounding box center [458, 284] width 288 height 32
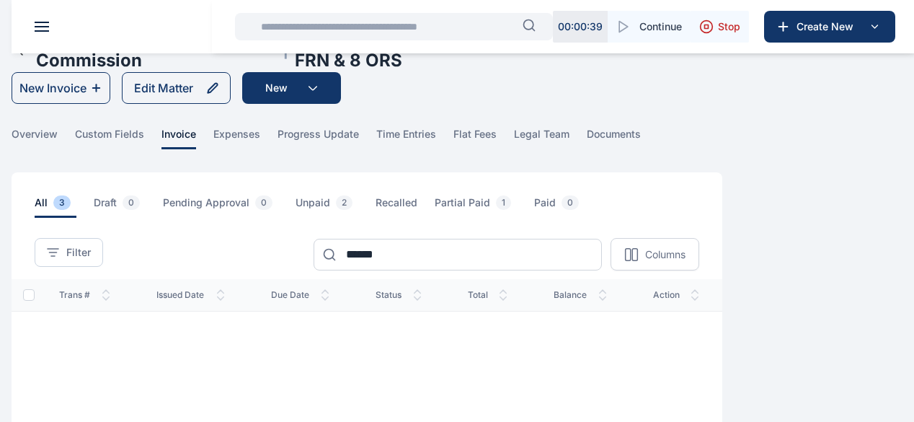
scroll to position [28, 0]
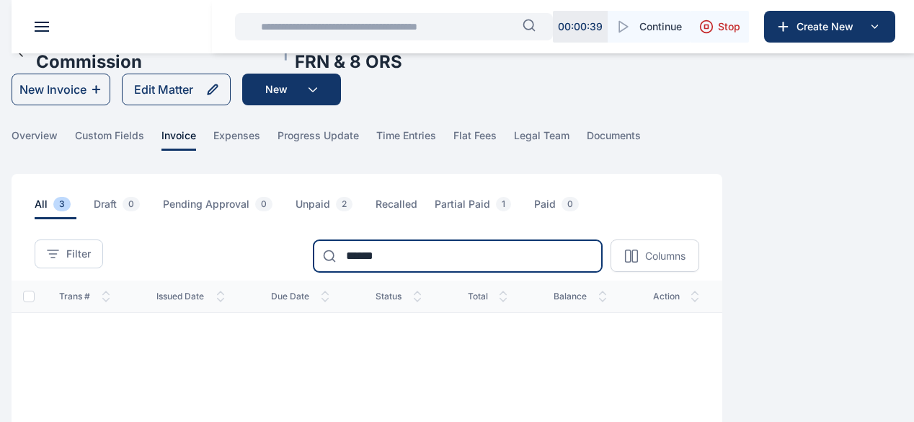
click at [546, 272] on input "******" at bounding box center [458, 256] width 288 height 32
type input "*"
type input "****"
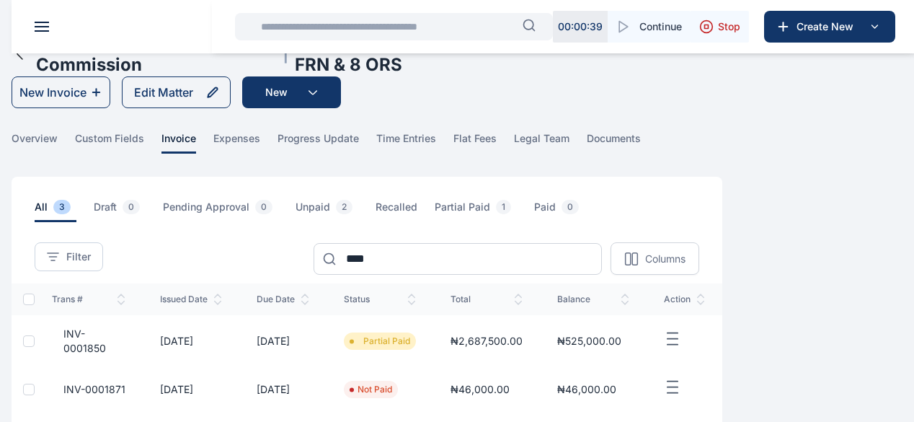
scroll to position [0, 0]
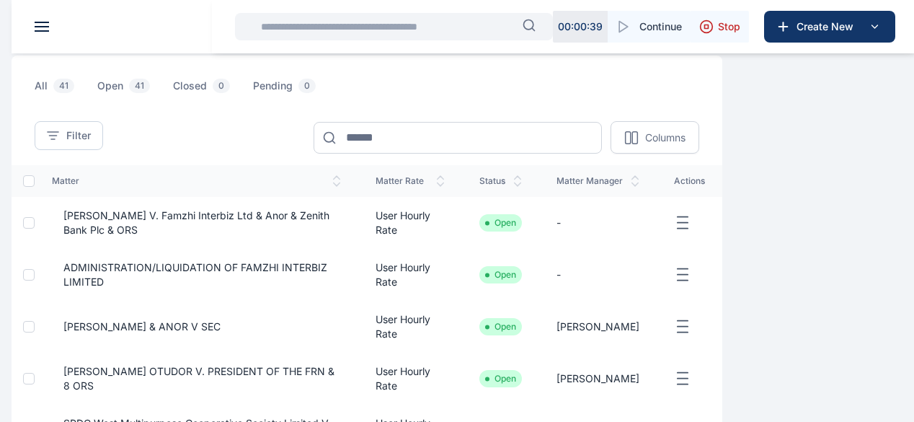
scroll to position [122, 0]
click at [888, 254] on div "PUNUKA Attorneys & Solicitors Dashboard dashboard dashboard Conflict-Check conf…" at bounding box center [457, 376] width 914 height 997
click at [341, 239] on span "[PERSON_NAME] V. Famzhi Interbiz Ltd & Anor & Zenith Bank Plc & ORS" at bounding box center [196, 224] width 289 height 29
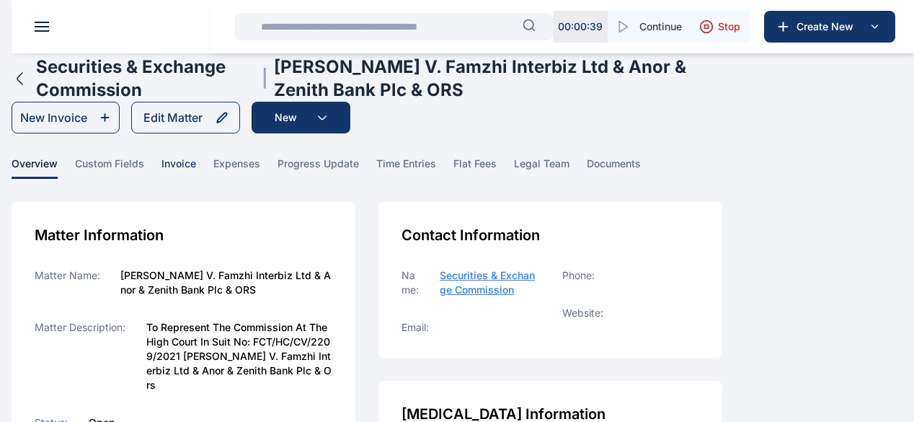
click at [196, 179] on span "invoice" at bounding box center [178, 167] width 35 height 22
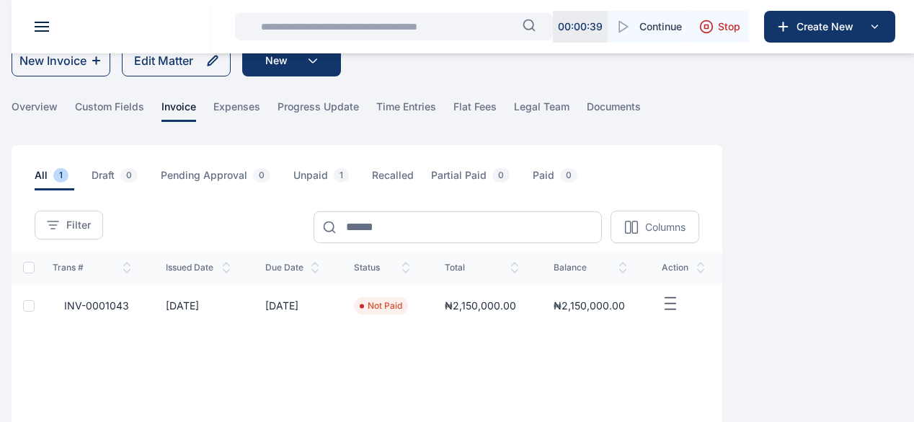
scroll to position [56, 0]
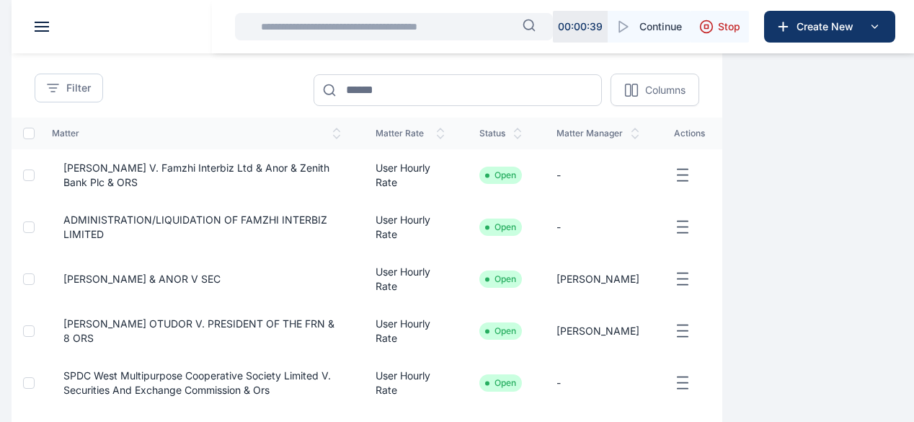
scroll to position [195, 0]
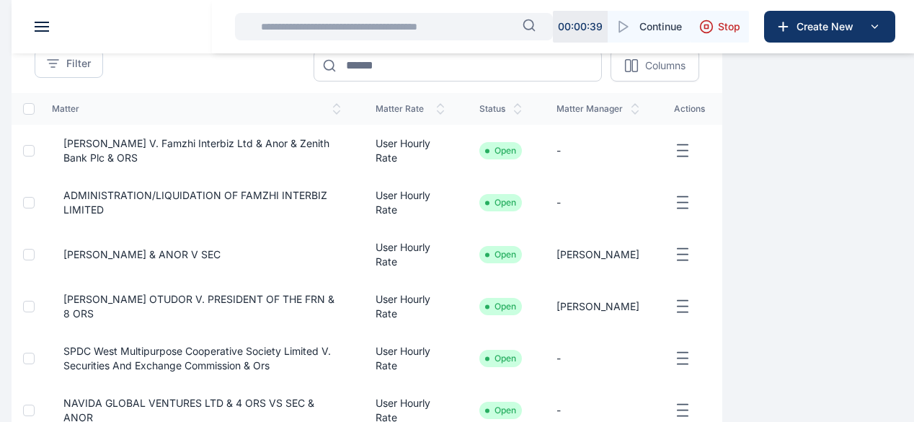
click at [221, 262] on span "[PERSON_NAME] & ANOR V SEC" at bounding box center [136, 254] width 169 height 14
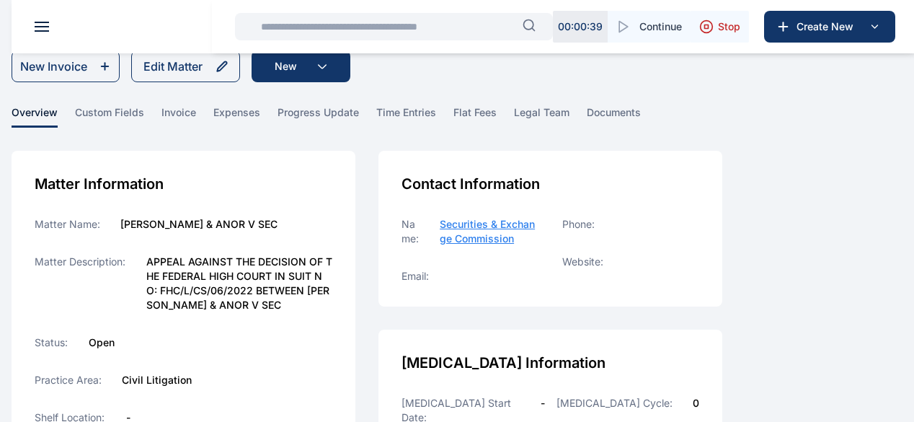
scroll to position [27, 0]
click at [260, 126] on span "expenses" at bounding box center [236, 117] width 47 height 22
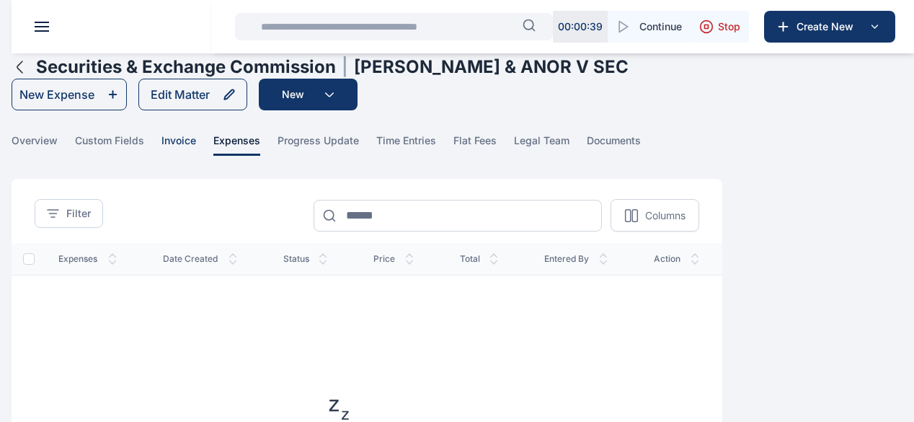
click at [196, 156] on span "invoice" at bounding box center [178, 144] width 35 height 22
